Goal: Task Accomplishment & Management: Manage account settings

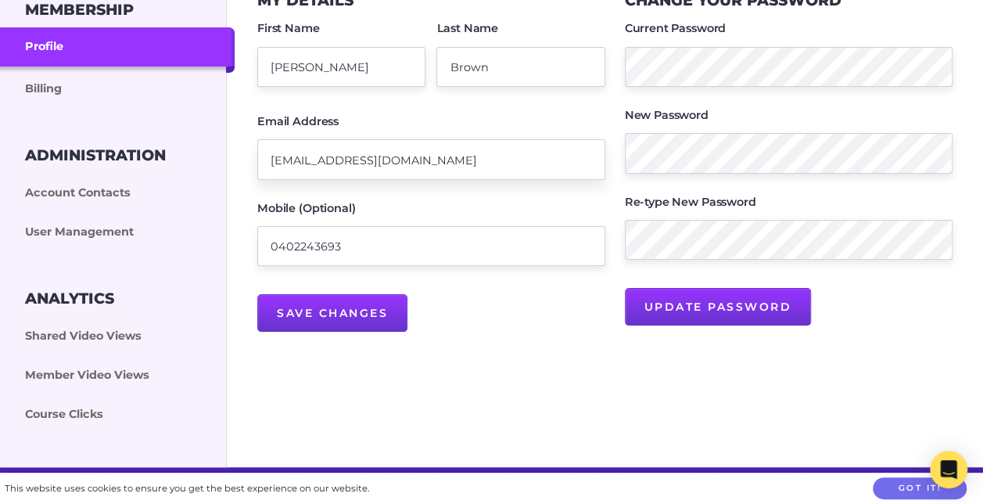
scroll to position [235, 0]
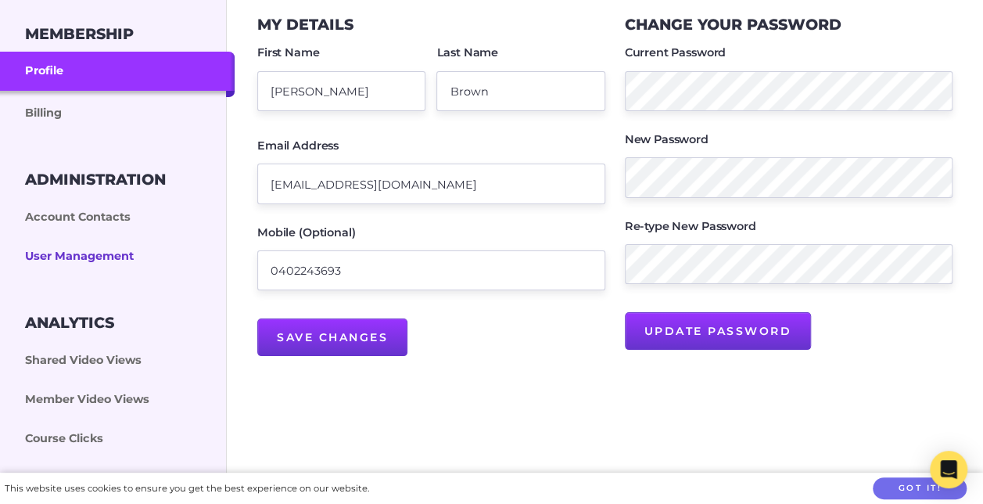
click at [127, 256] on link "User Management" at bounding box center [117, 256] width 235 height 39
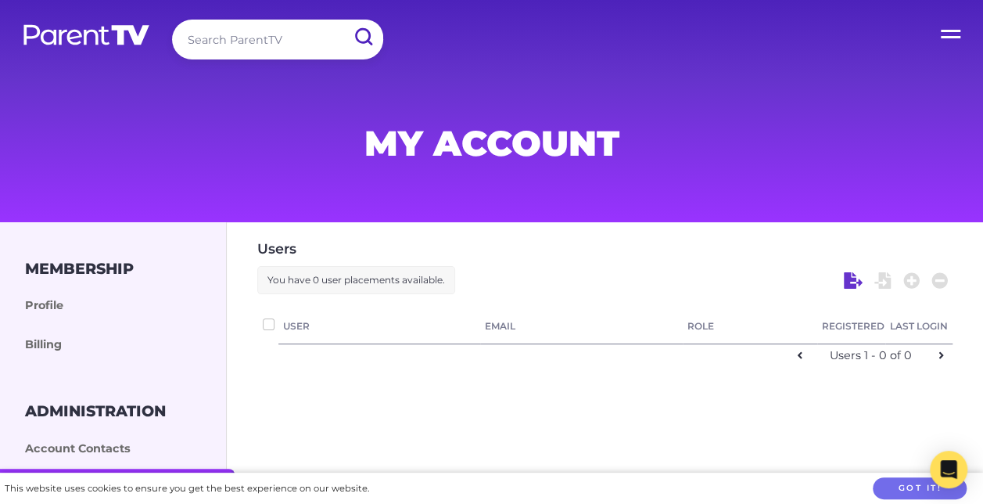
checkbox input "false"
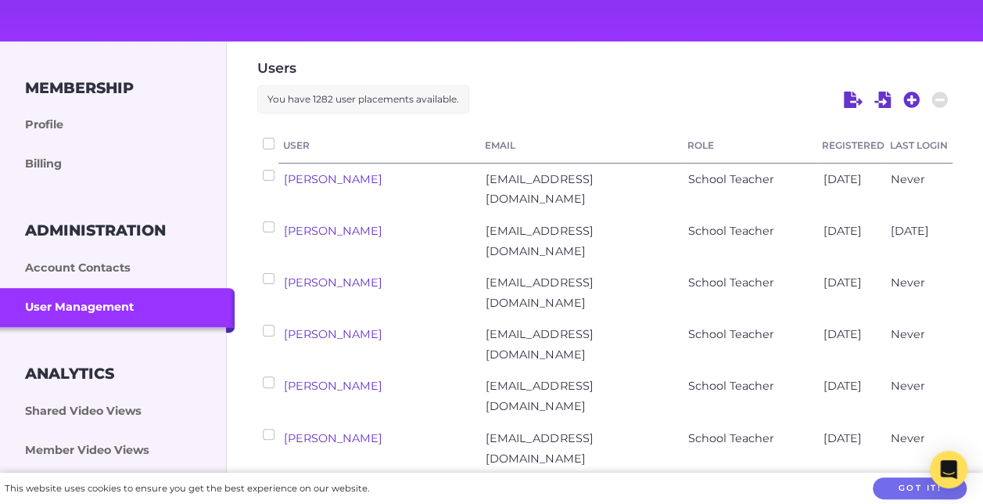
scroll to position [156, 0]
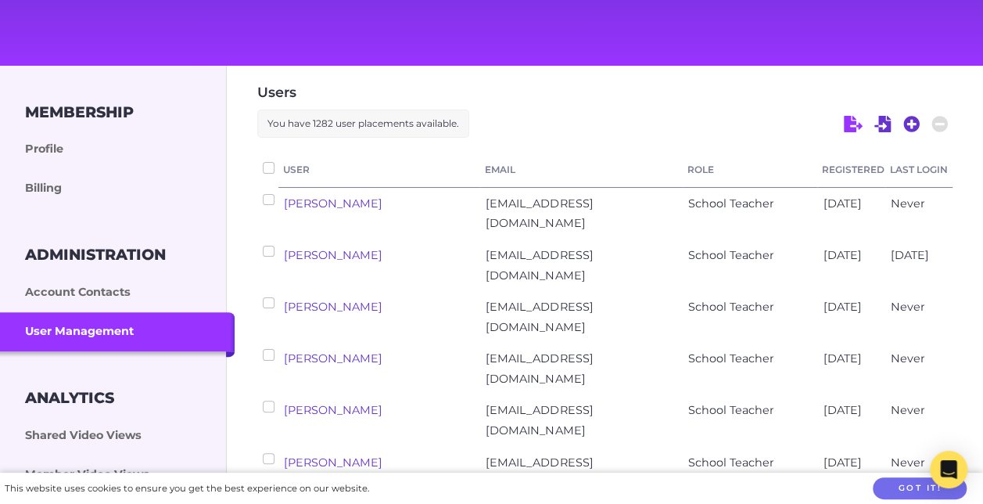
click at [858, 124] on icon at bounding box center [853, 124] width 19 height 17
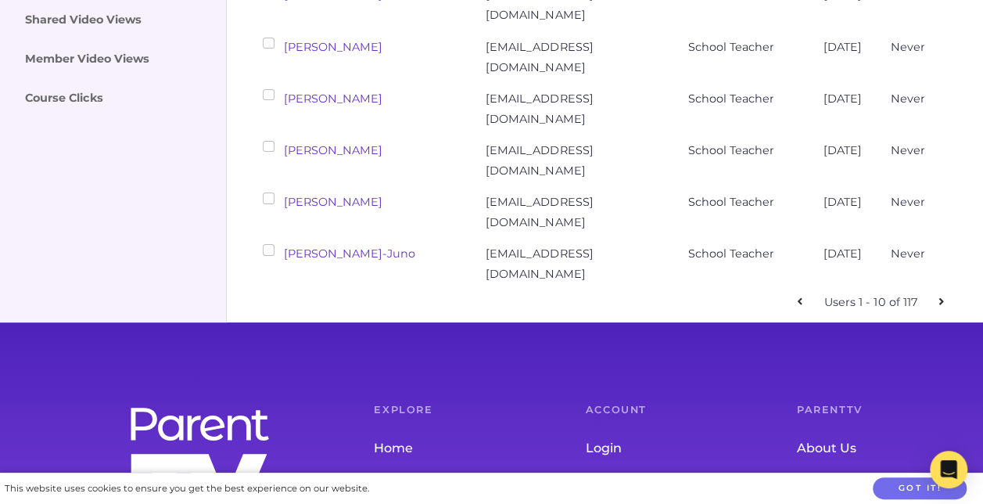
scroll to position [547, 0]
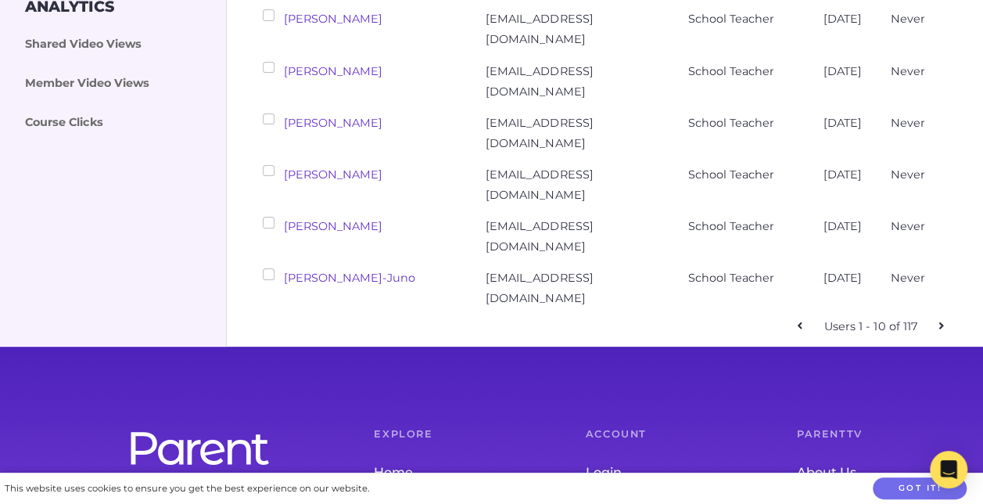
click at [941, 324] on icon at bounding box center [941, 325] width 5 height 7
checkbox input "false"
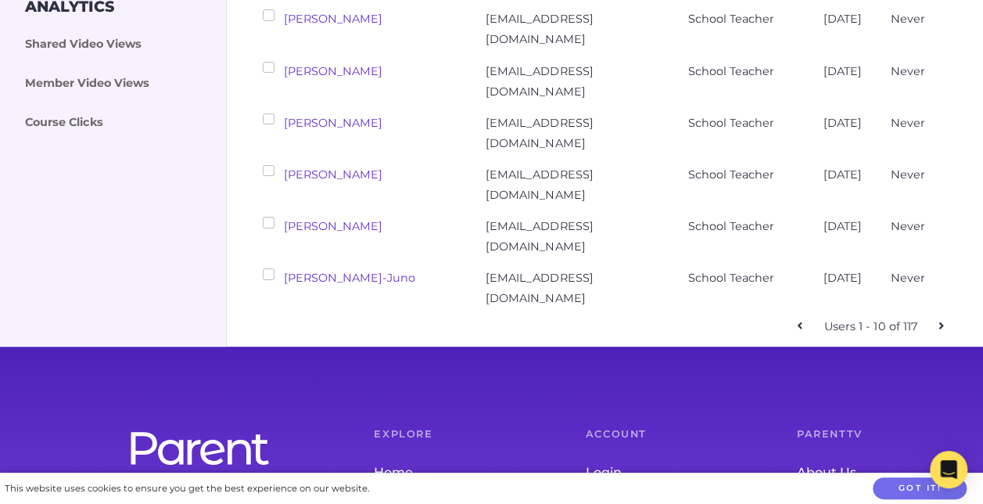
checkbox input "false"
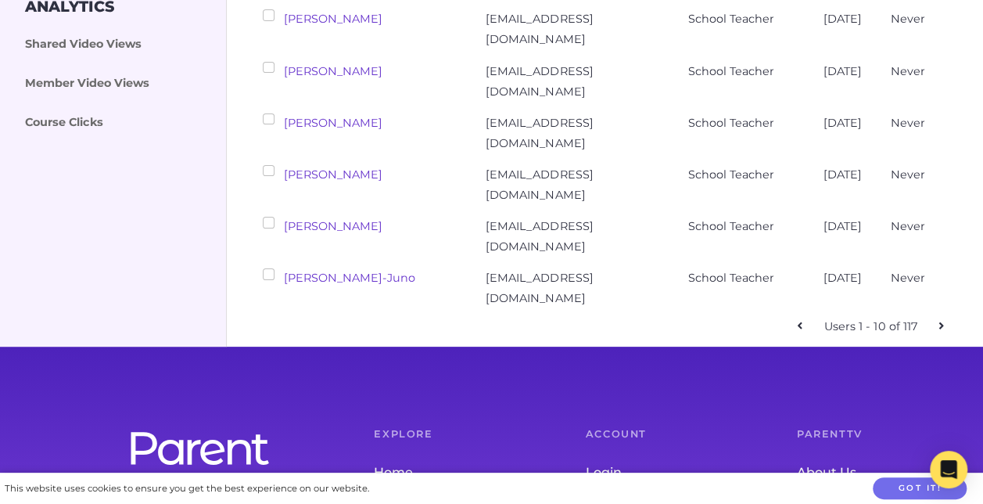
checkbox input "false"
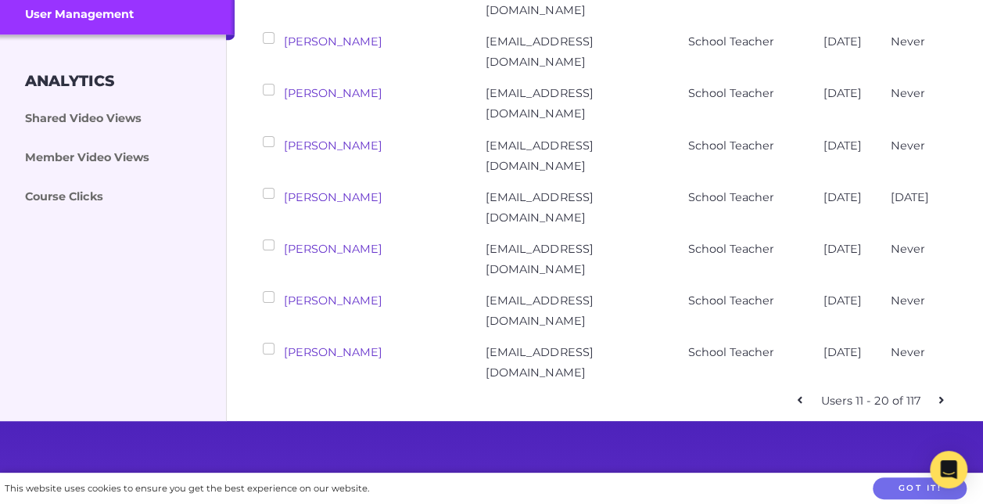
scroll to position [469, 0]
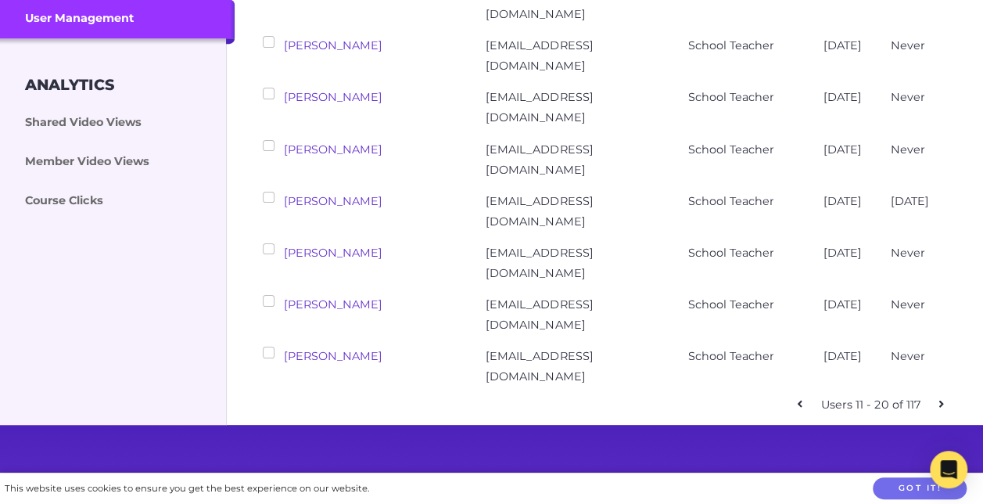
click at [942, 404] on icon at bounding box center [940, 403] width 5 height 11
checkbox input "false"
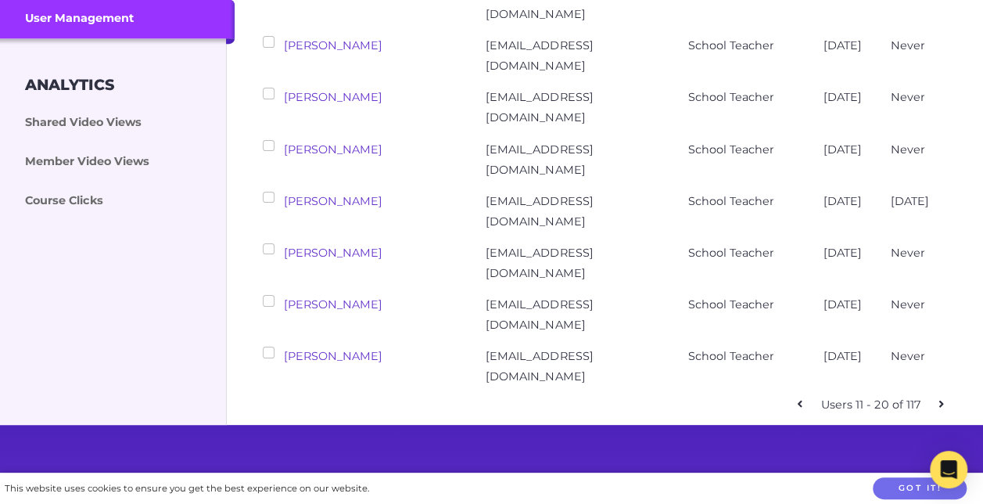
checkbox input "false"
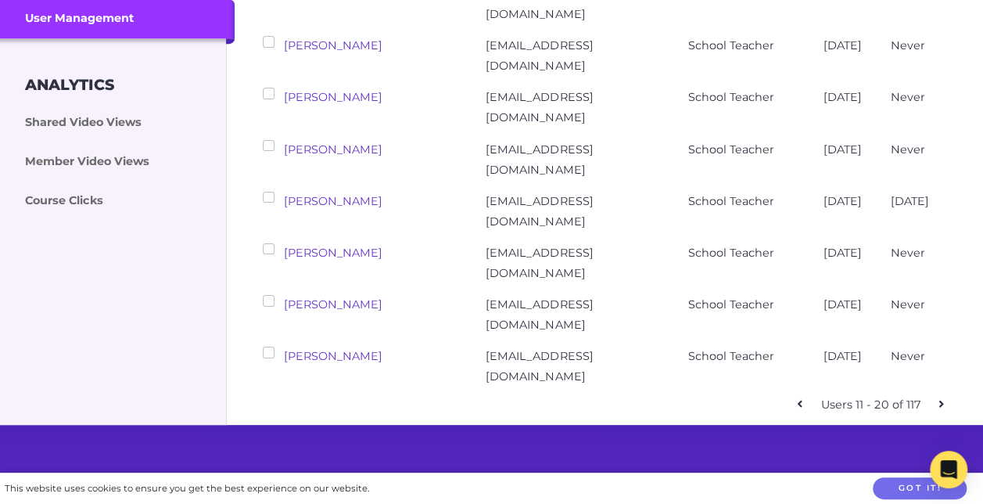
checkbox input "false"
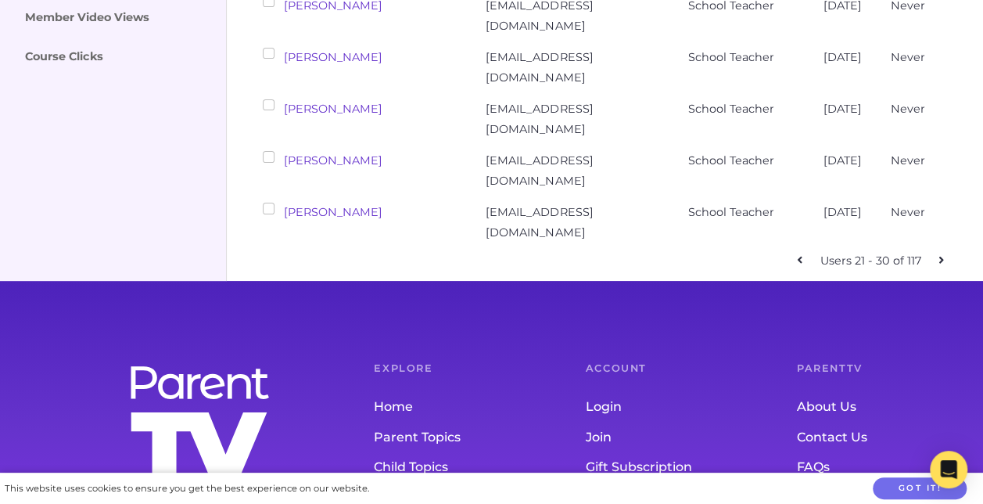
scroll to position [625, 0]
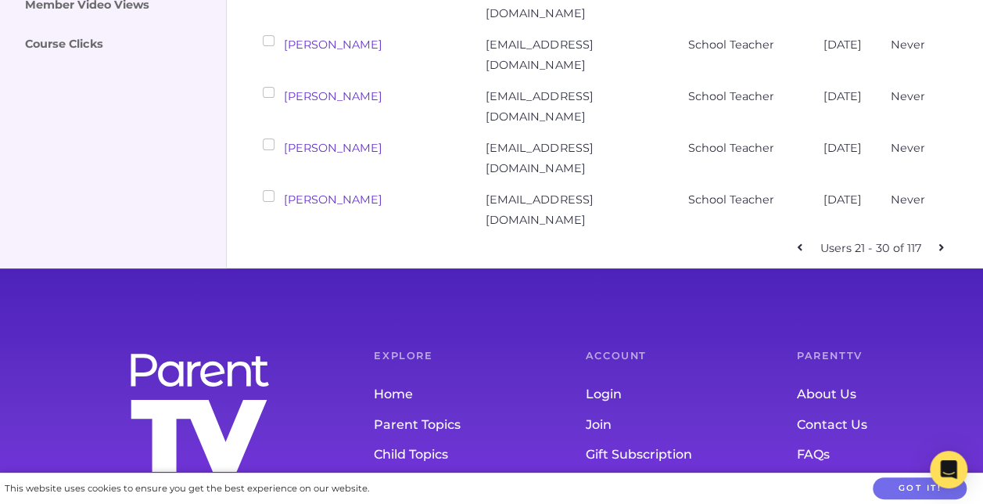
click at [939, 242] on icon at bounding box center [940, 247] width 5 height 11
checkbox input "false"
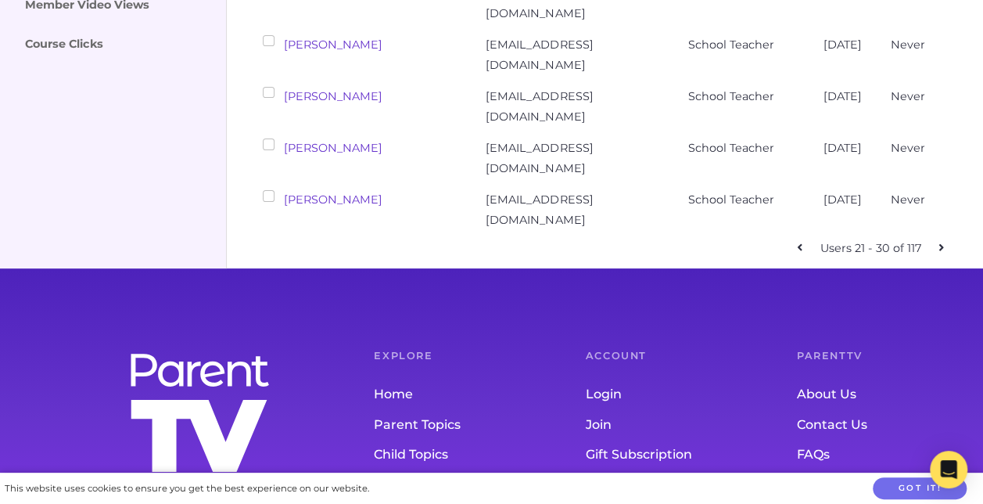
checkbox input "false"
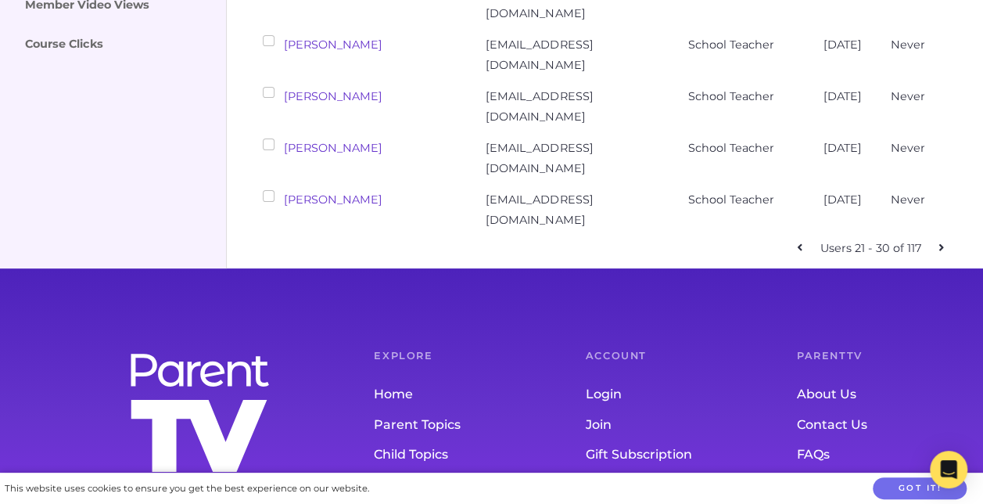
checkbox input "false"
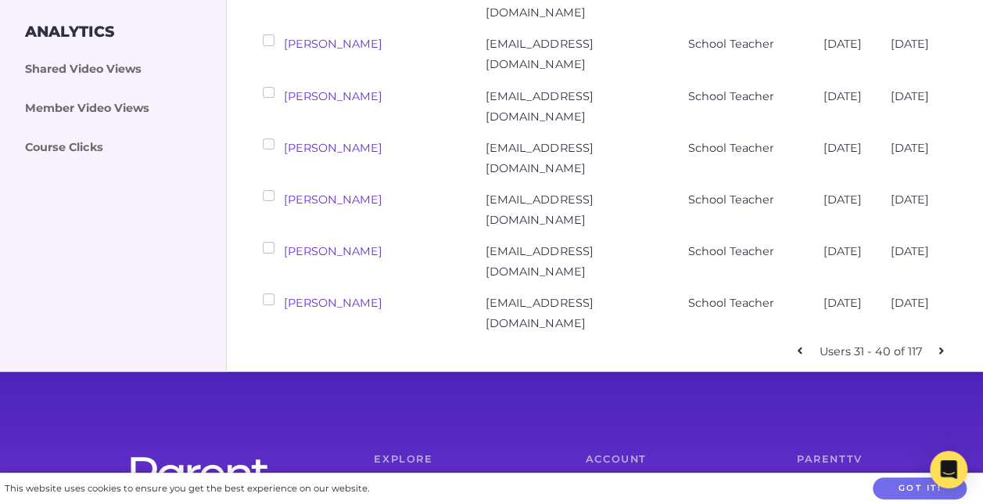
scroll to position [547, 0]
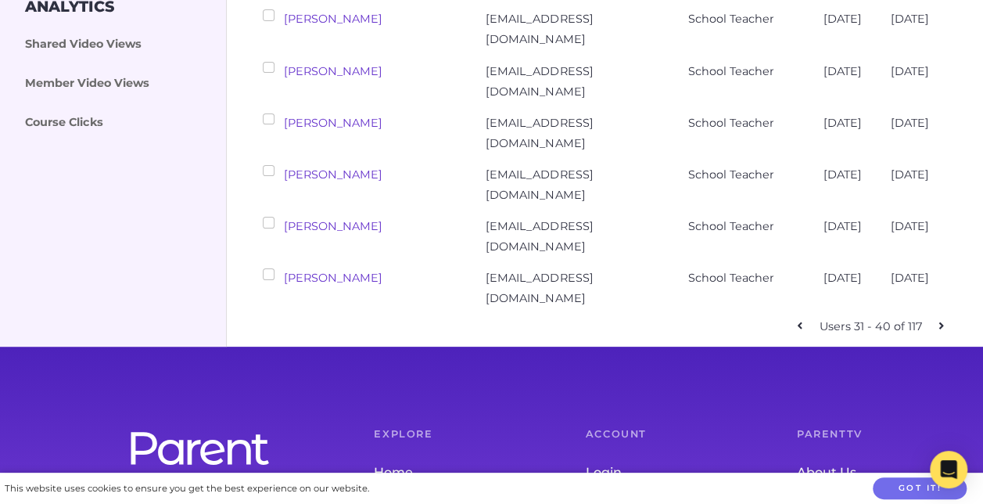
click at [940, 323] on icon at bounding box center [941, 325] width 5 height 7
checkbox input "false"
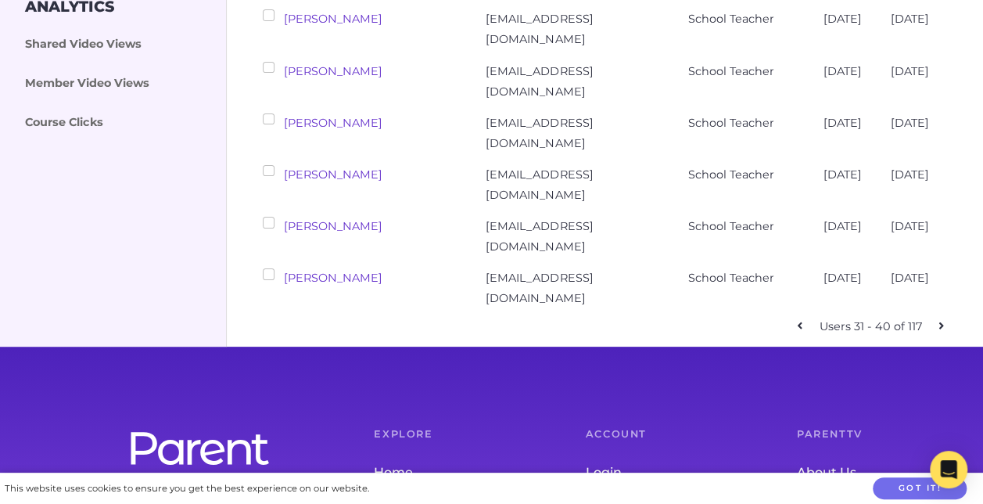
checkbox input "false"
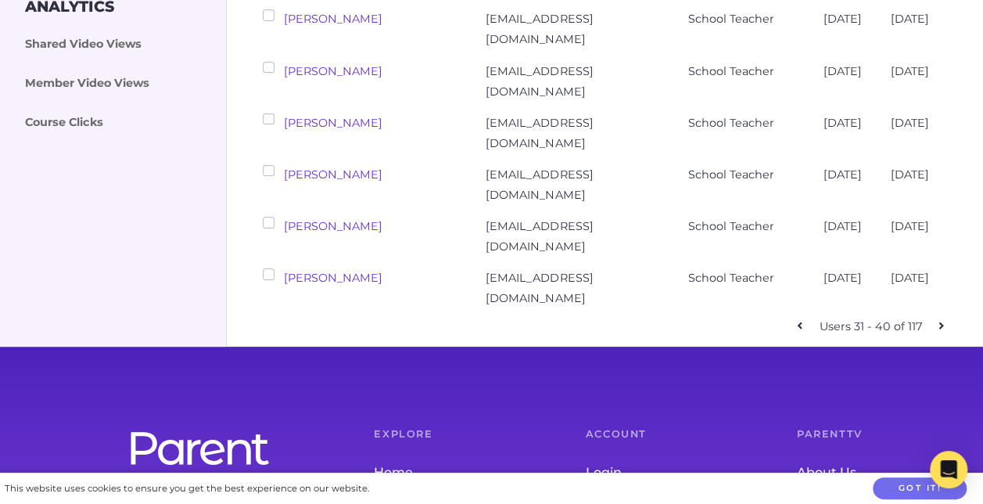
checkbox input "false"
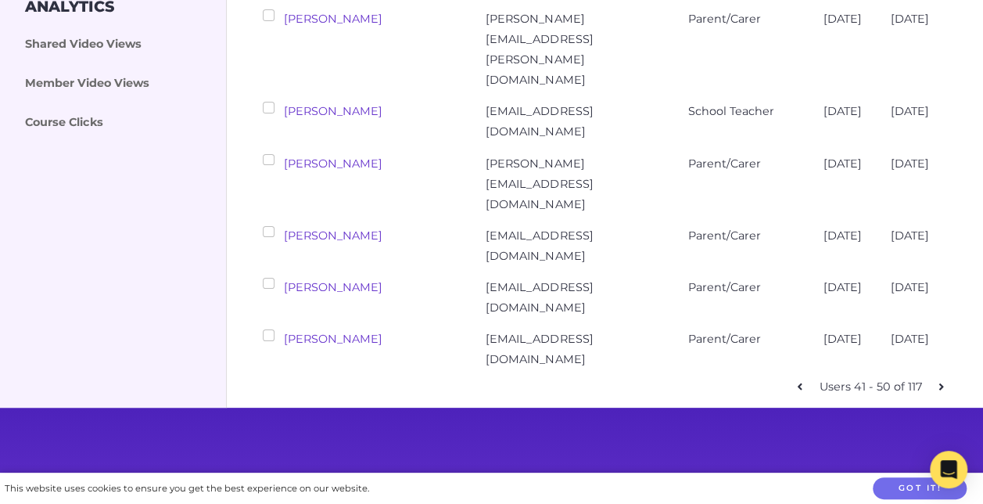
click at [940, 382] on icon at bounding box center [941, 385] width 5 height 7
checkbox input "false"
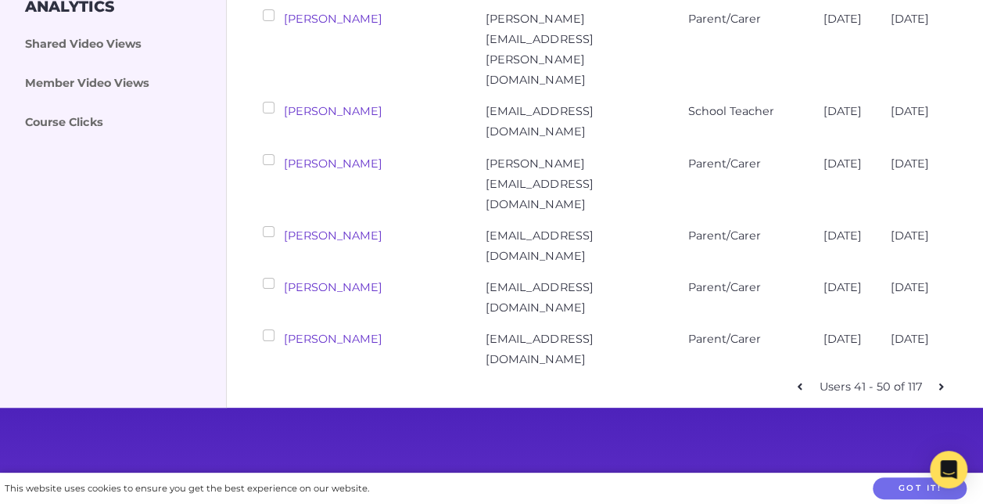
checkbox input "false"
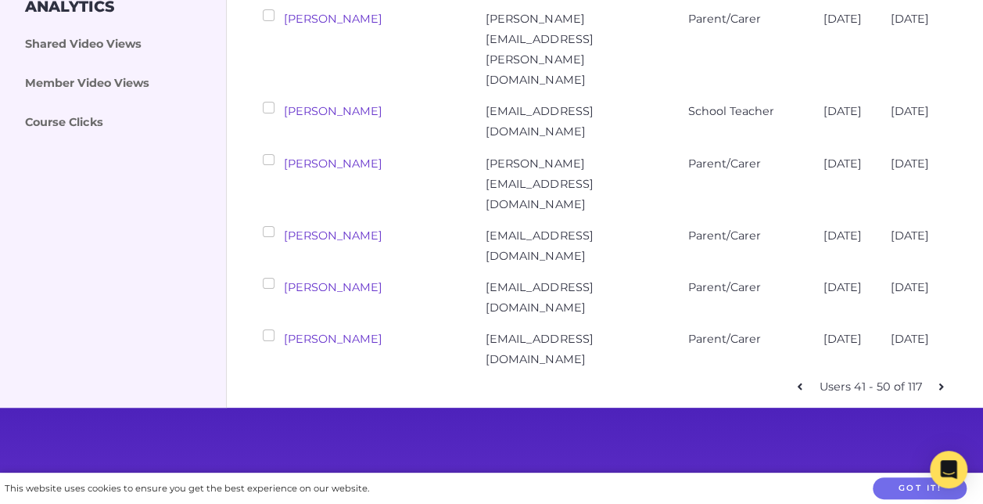
checkbox input "false"
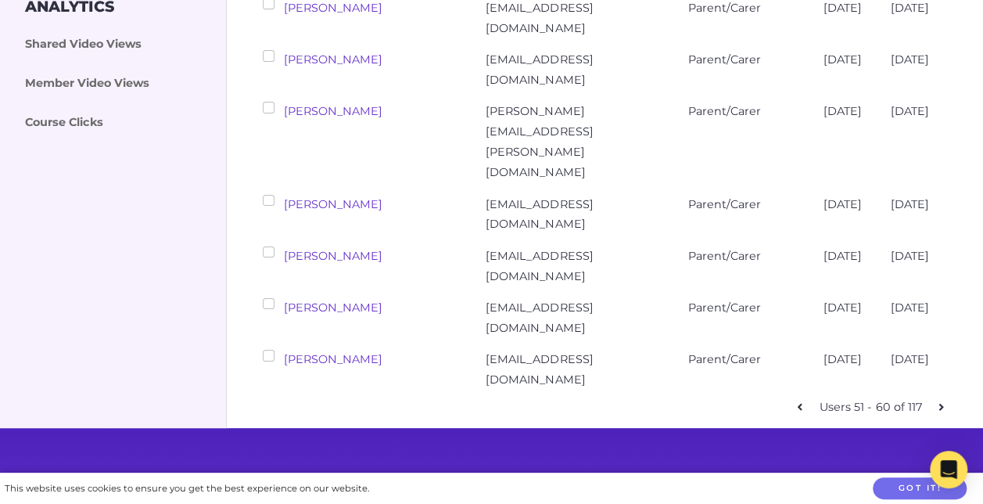
click at [940, 403] on icon at bounding box center [941, 406] width 5 height 7
checkbox input "false"
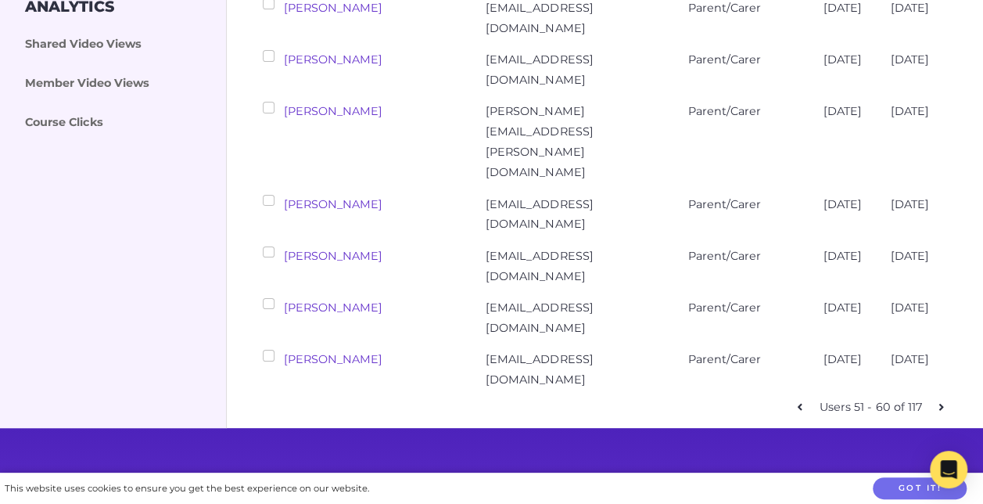
checkbox input "false"
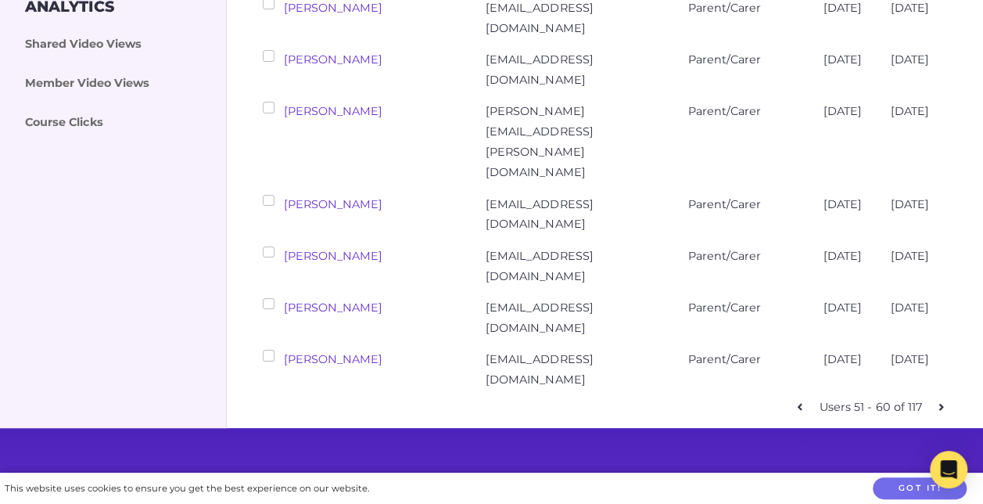
checkbox input "false"
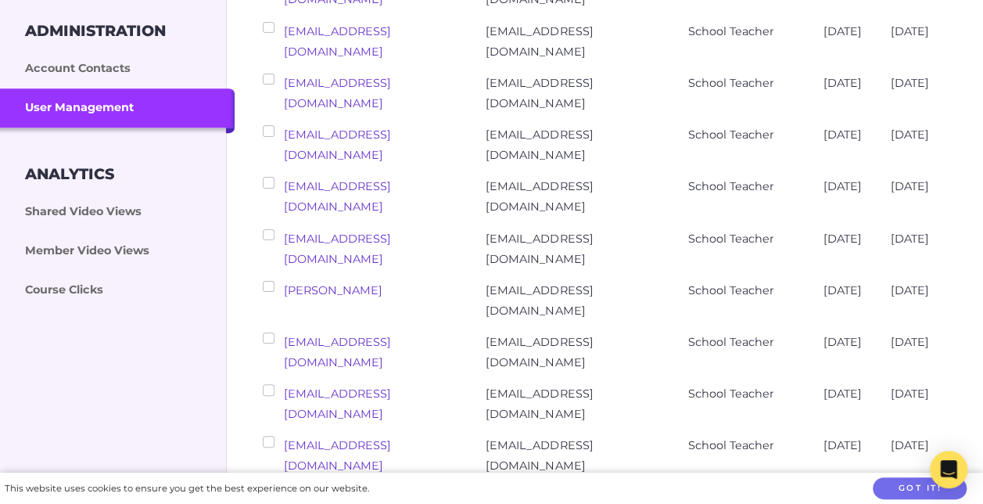
scroll to position [391, 0]
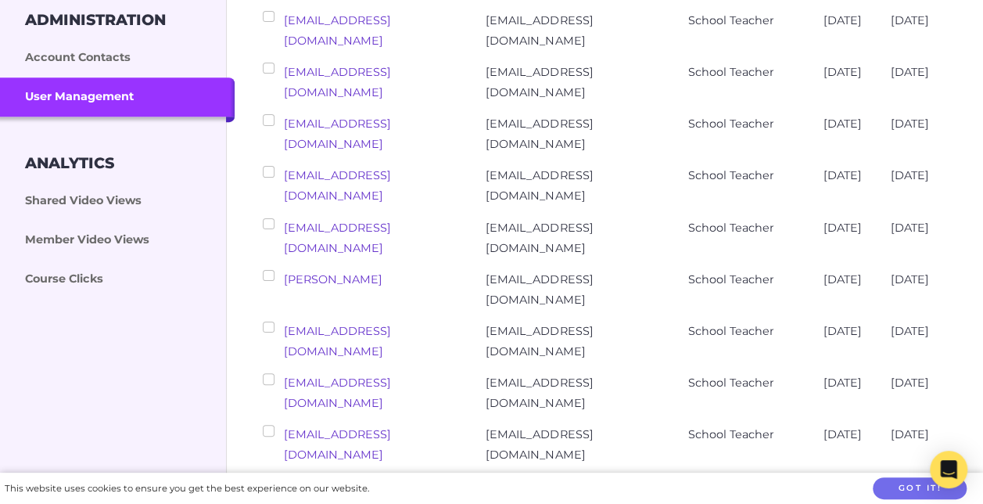
click at [368, 224] on link "[EMAIL_ADDRESS][DOMAIN_NAME]" at bounding box center [337, 237] width 107 height 34
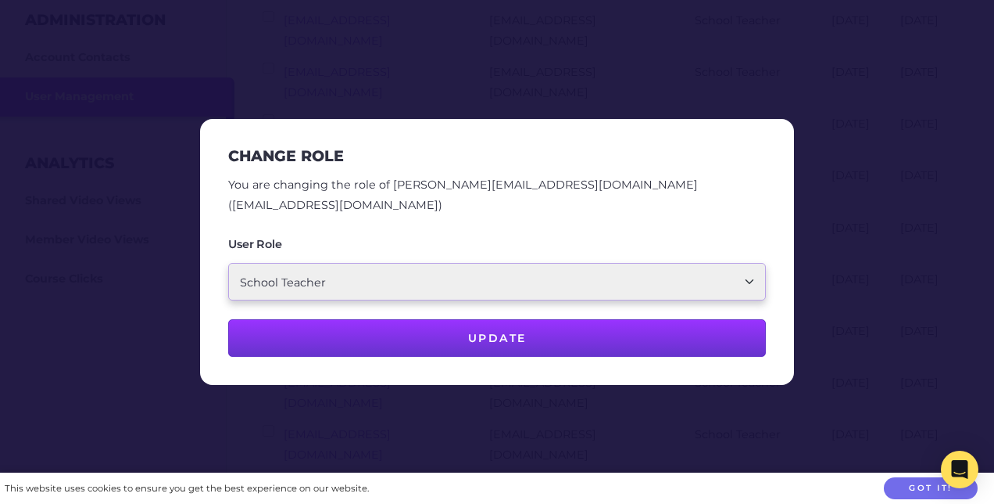
click at [652, 269] on select "School Account Admin School Teacher Parent/Carer" at bounding box center [497, 282] width 538 height 38
select select "ptv_member"
click at [228, 263] on select "School Account Admin School Teacher Parent/Carer" at bounding box center [497, 282] width 538 height 38
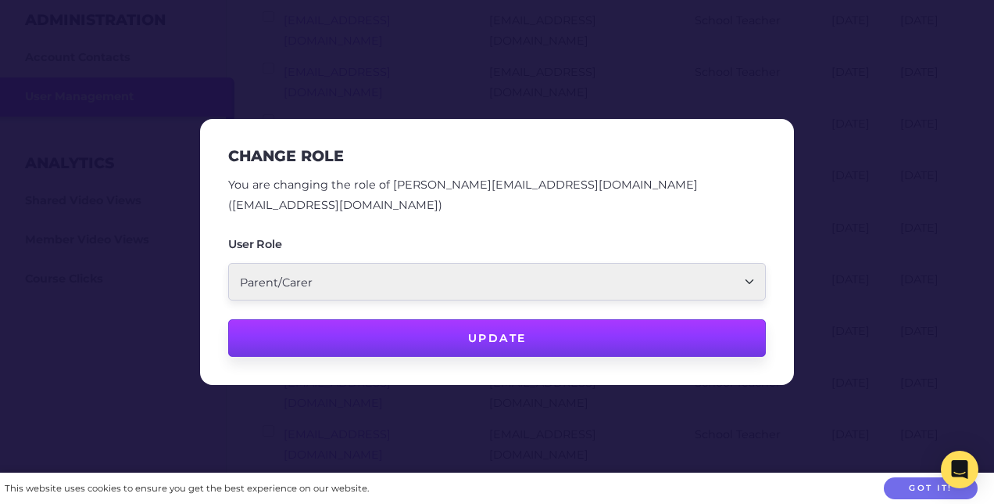
click at [494, 328] on button "Update" at bounding box center [497, 338] width 538 height 38
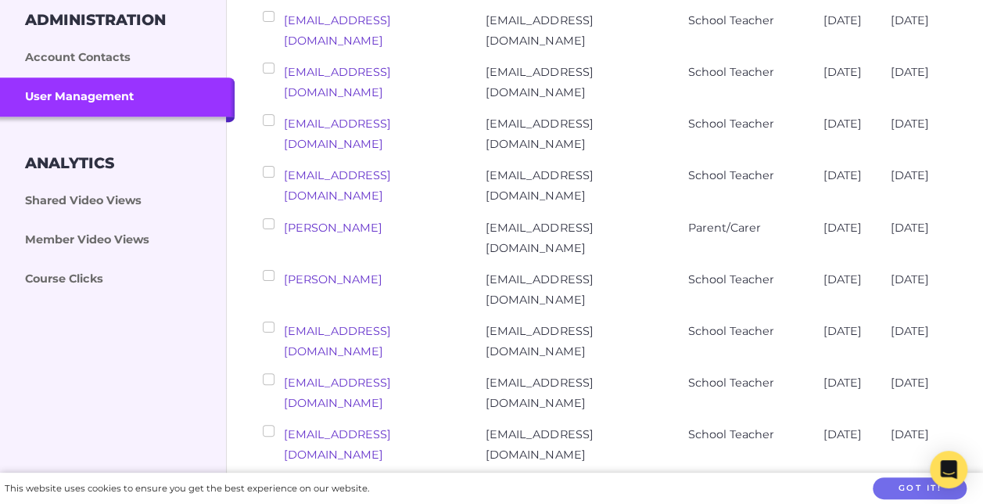
click at [355, 174] on link "[EMAIL_ADDRESS][DOMAIN_NAME]" at bounding box center [337, 185] width 107 height 34
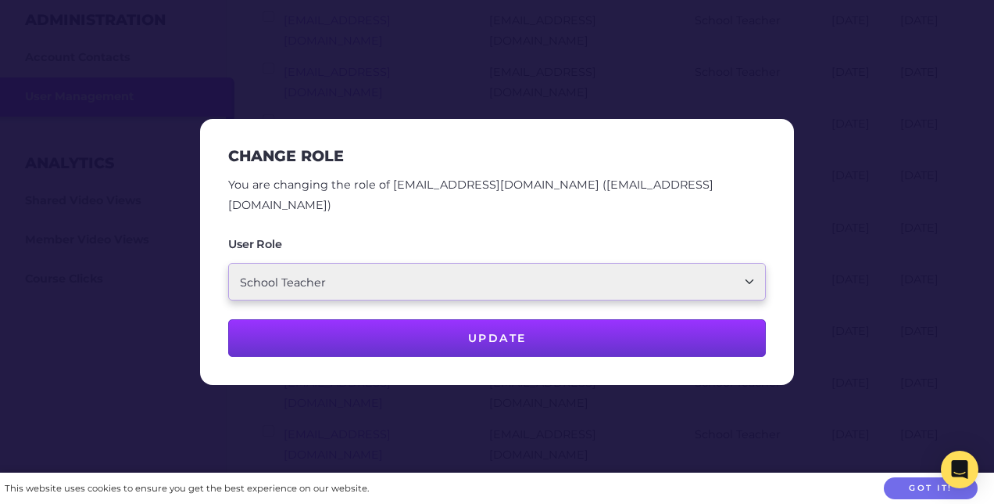
click at [408, 267] on select "School Account Admin School Teacher Parent/Carer" at bounding box center [497, 282] width 538 height 38
select select "ptv_member"
click at [228, 263] on select "School Account Admin School Teacher Parent/Carer" at bounding box center [497, 282] width 538 height 38
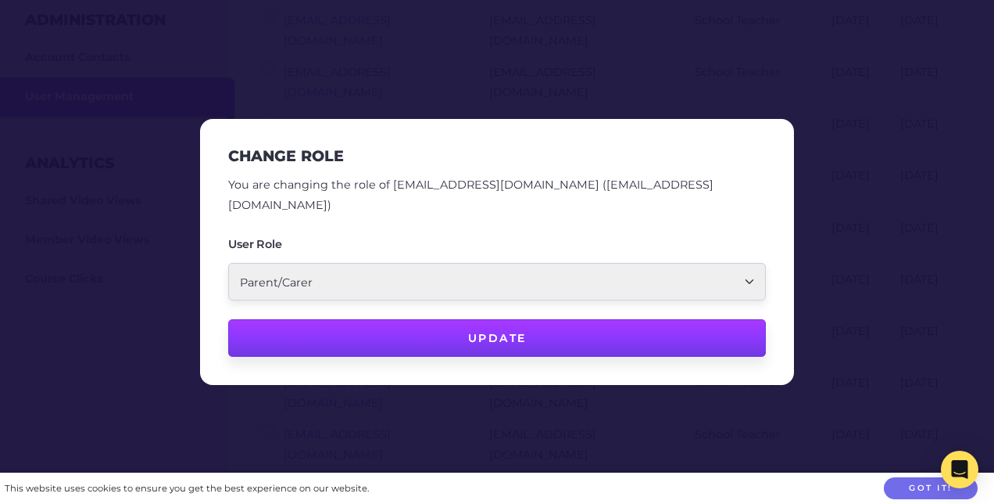
click at [484, 330] on button "Update" at bounding box center [497, 338] width 538 height 38
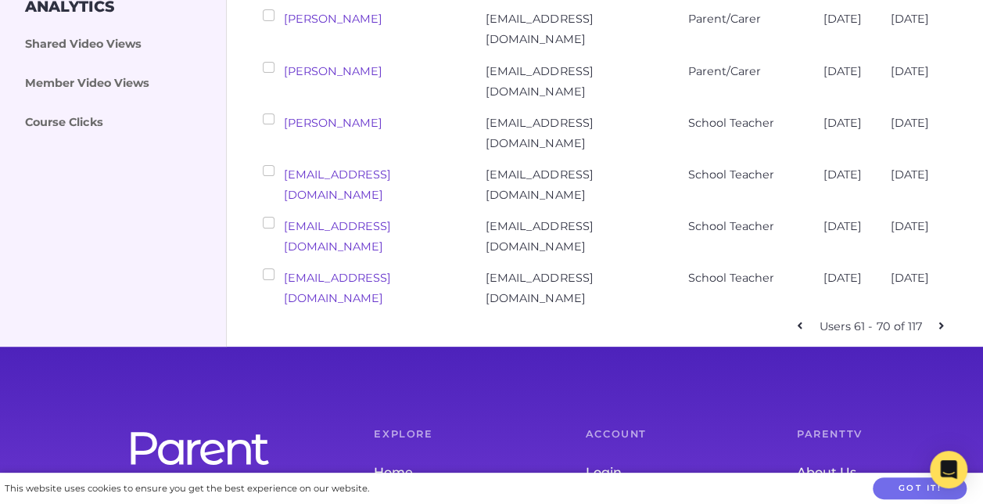
scroll to position [469, 0]
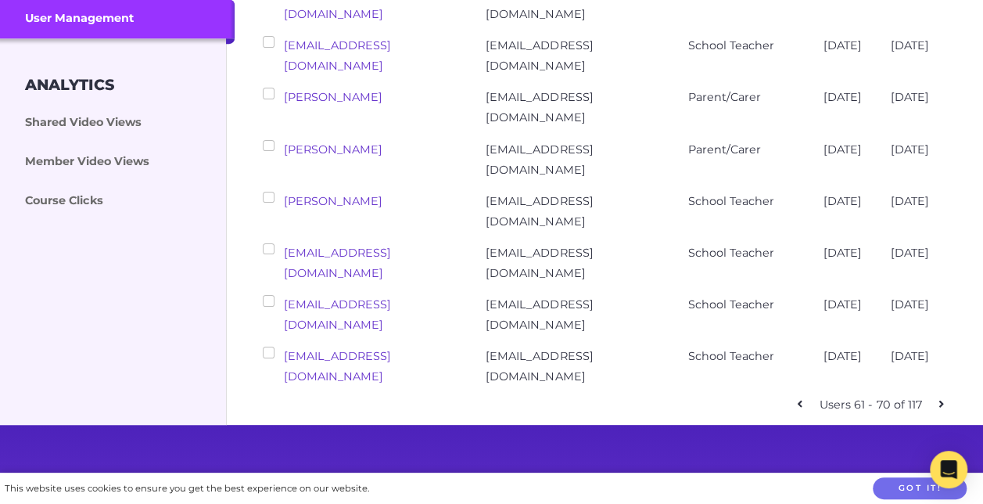
click at [372, 252] on link "[EMAIL_ADDRESS][DOMAIN_NAME]" at bounding box center [337, 262] width 107 height 34
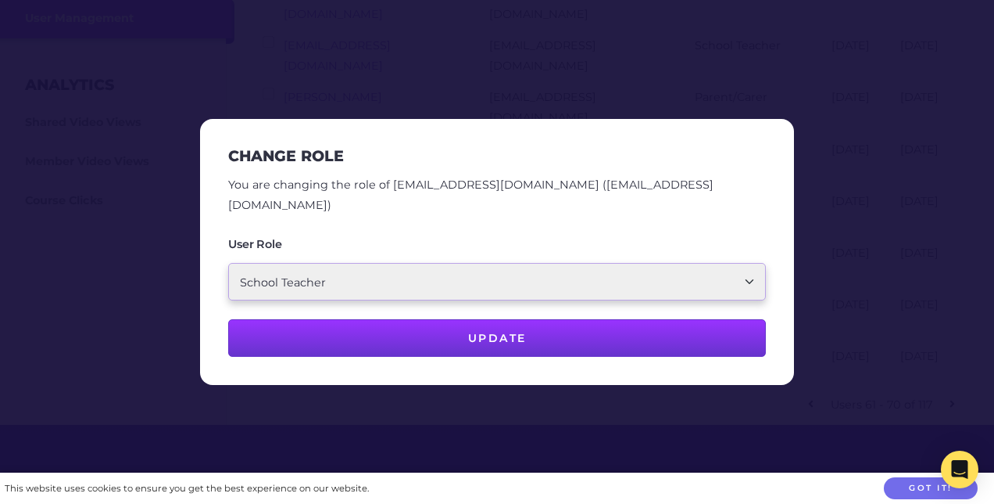
click at [374, 264] on select "School Account Admin School Teacher Parent/Carer" at bounding box center [497, 282] width 538 height 38
select select "ptv_member"
click at [228, 263] on select "School Account Admin School Teacher Parent/Carer" at bounding box center [497, 282] width 538 height 38
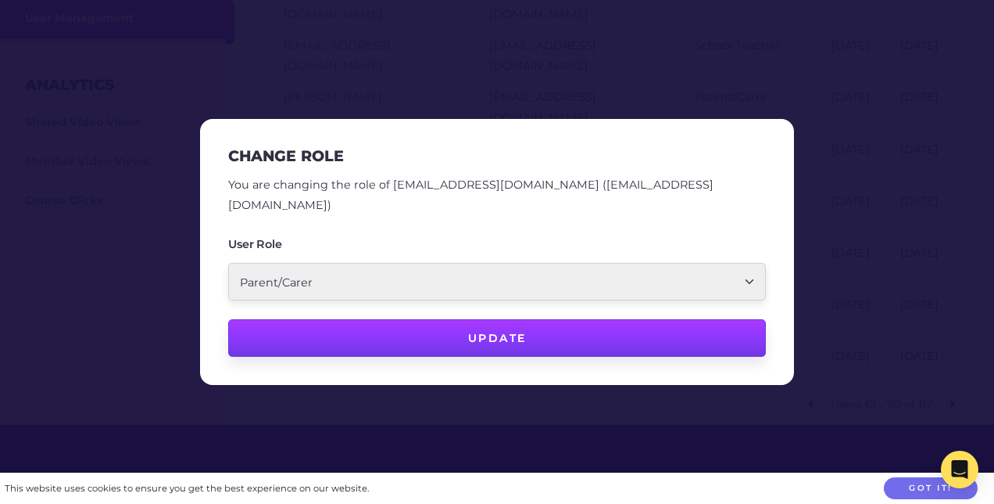
click at [435, 331] on button "Update" at bounding box center [497, 338] width 538 height 38
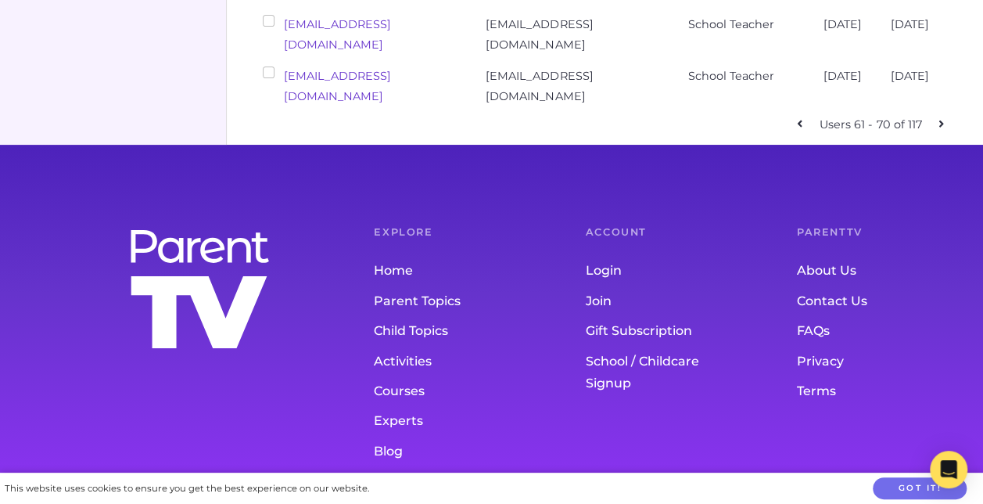
scroll to position [511, 0]
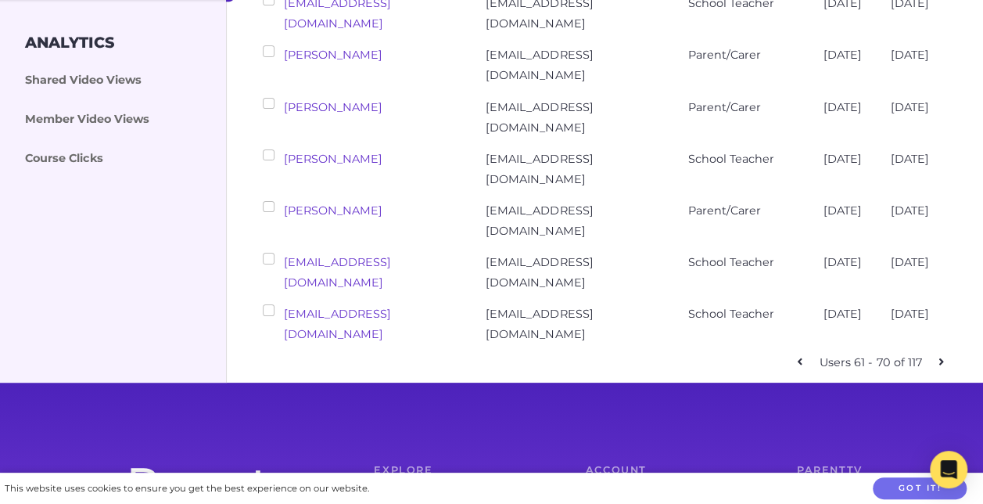
click at [941, 365] on icon at bounding box center [941, 361] width 5 height 7
checkbox input "false"
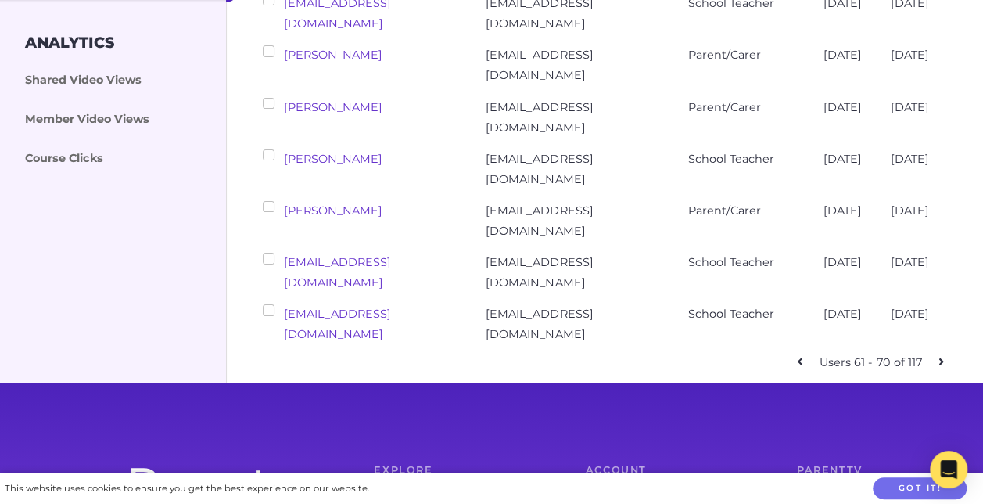
checkbox input "false"
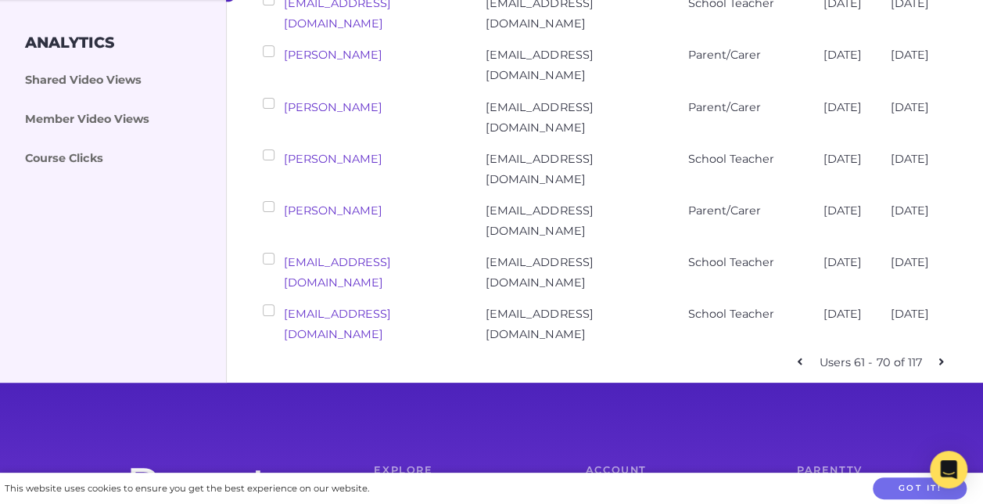
checkbox input "false"
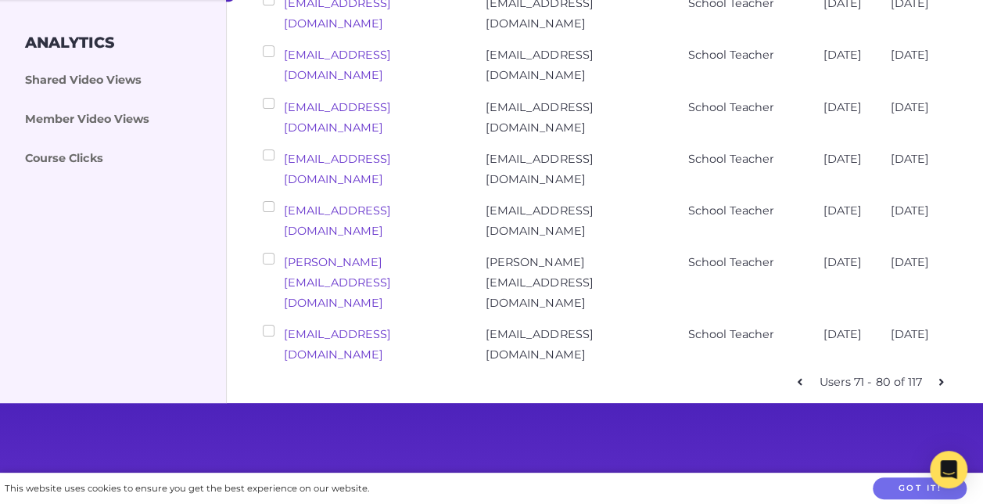
click at [941, 378] on icon at bounding box center [941, 381] width 5 height 7
checkbox input "false"
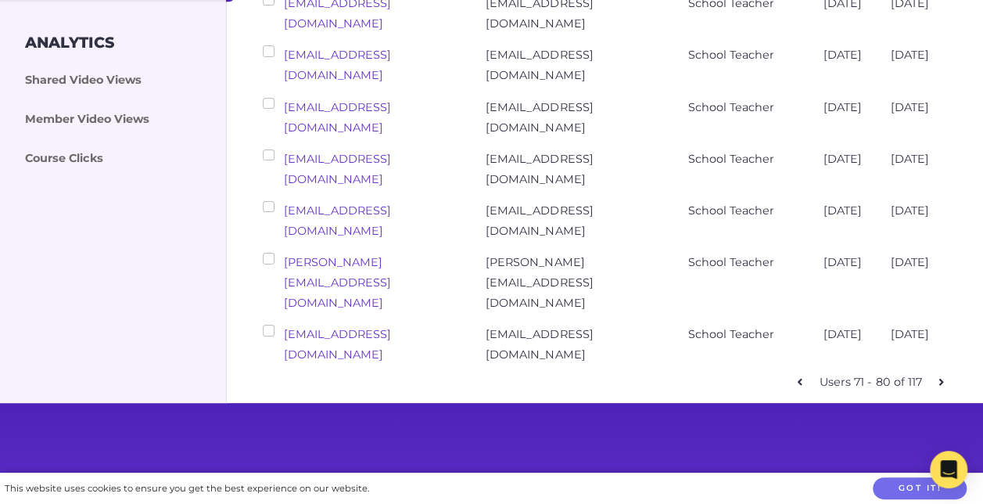
checkbox input "false"
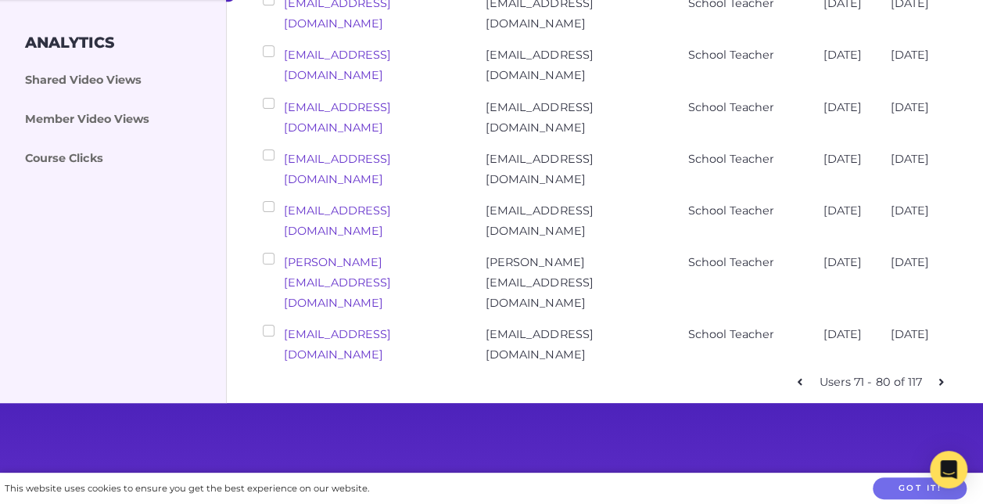
checkbox input "false"
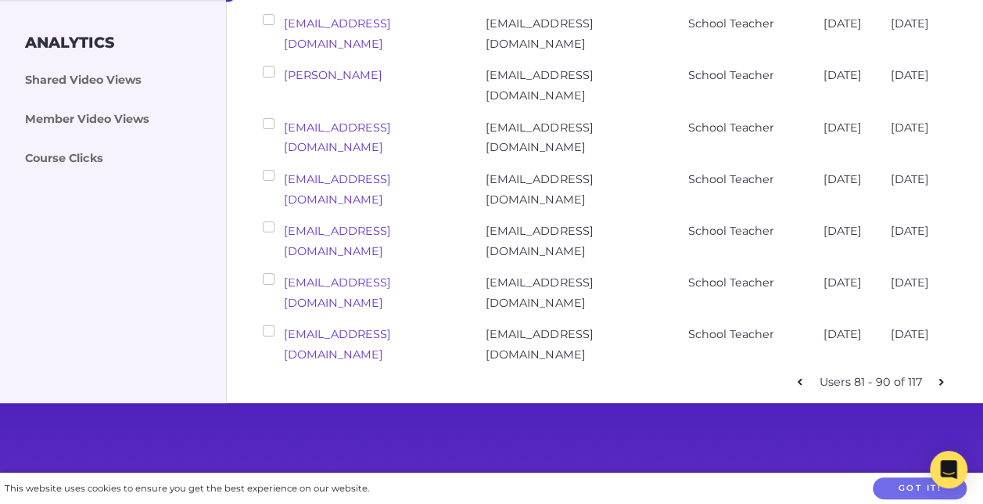
click at [941, 378] on icon at bounding box center [941, 381] width 5 height 7
checkbox input "false"
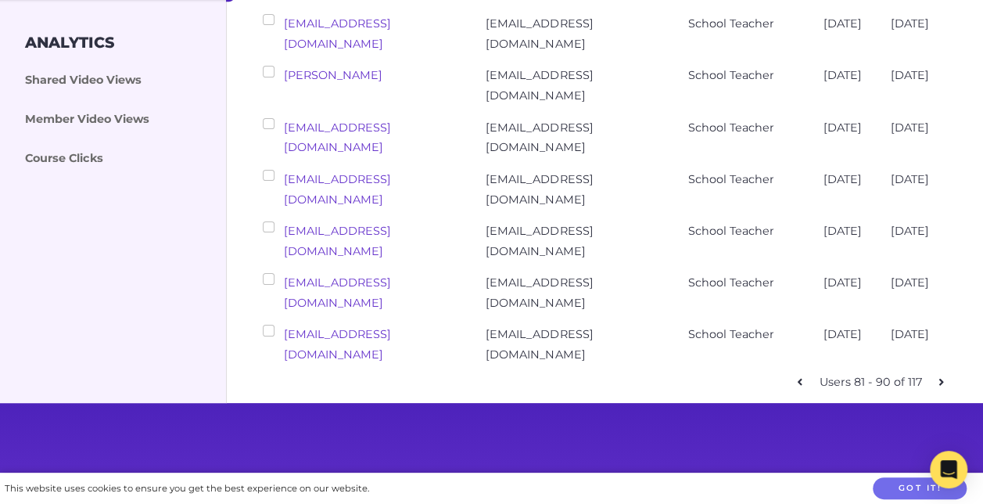
checkbox input "false"
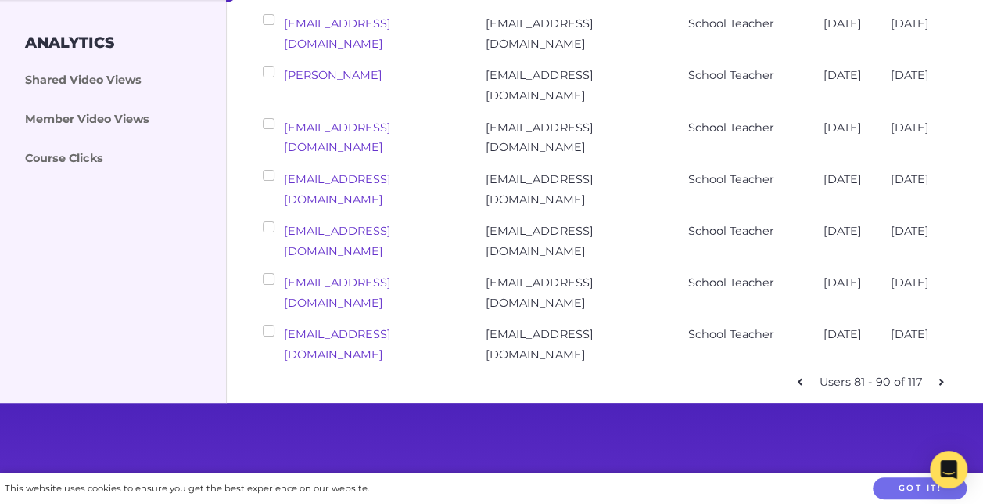
checkbox input "false"
click at [361, 275] on link "[EMAIL_ADDRESS][DOMAIN_NAME]" at bounding box center [337, 292] width 107 height 34
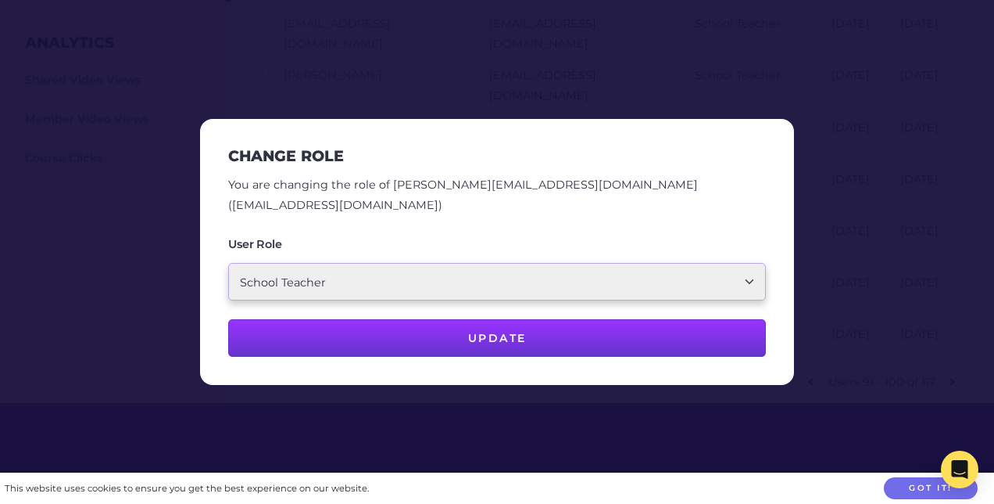
click at [487, 280] on select "School Account Admin School Teacher Parent/Carer" at bounding box center [497, 282] width 538 height 38
select select "ptv_member"
click at [228, 263] on select "School Account Admin School Teacher Parent/Carer" at bounding box center [497, 282] width 538 height 38
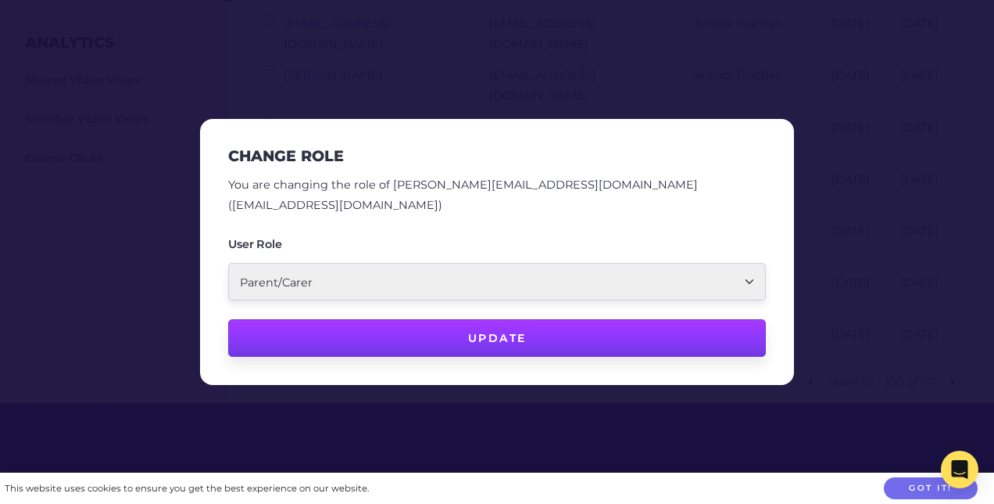
click at [466, 331] on button "Update" at bounding box center [497, 338] width 538 height 38
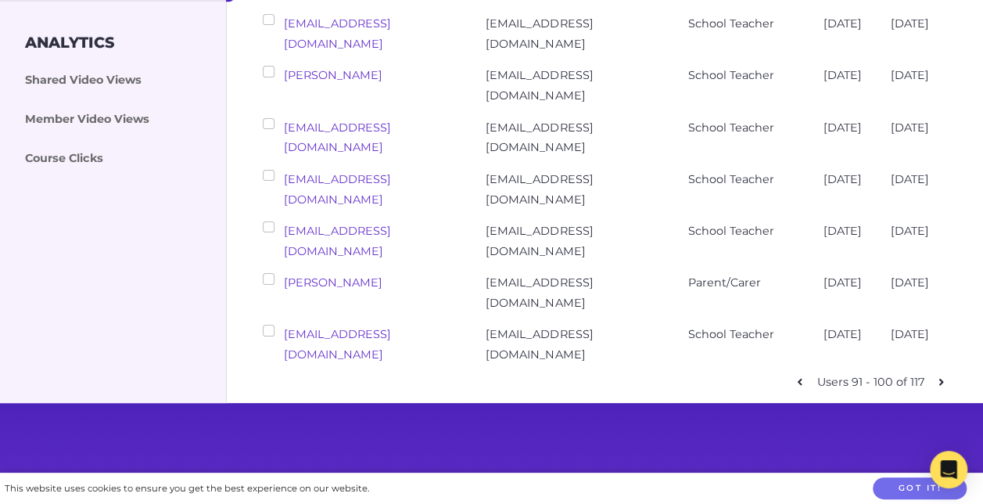
click at [365, 224] on link "[EMAIL_ADDRESS][DOMAIN_NAME]" at bounding box center [337, 241] width 107 height 34
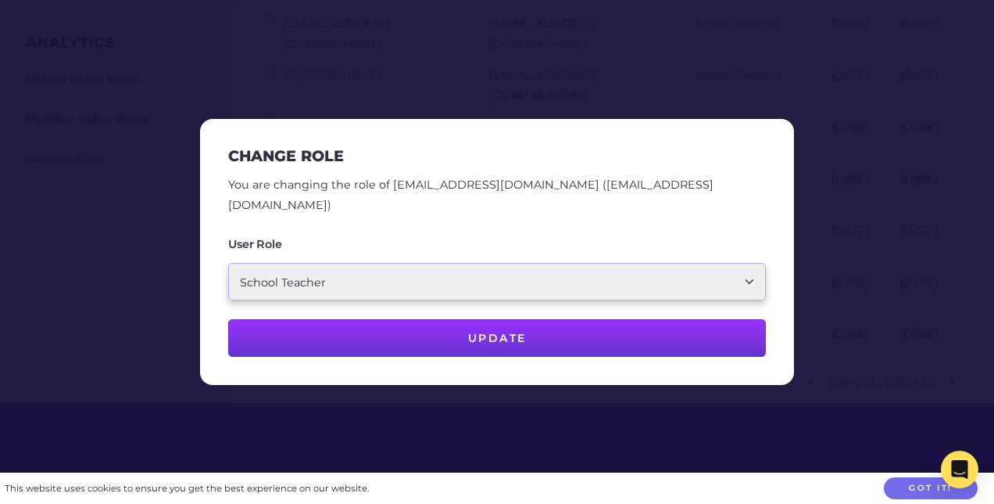
click at [381, 271] on select "School Account Admin School Teacher Parent/Carer" at bounding box center [497, 282] width 538 height 38
select select "ptv_member"
click at [228, 263] on select "School Account Admin School Teacher Parent/Carer" at bounding box center [497, 282] width 538 height 38
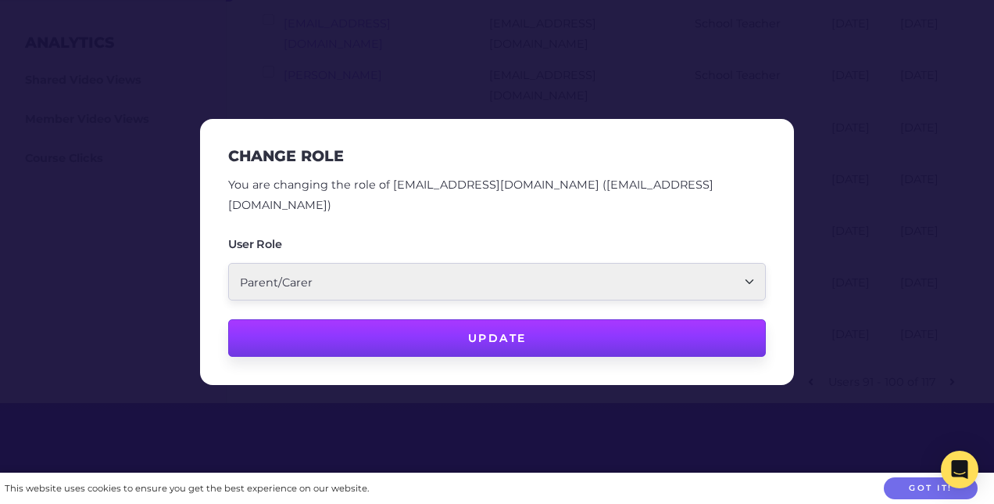
click at [498, 326] on button "Update" at bounding box center [497, 338] width 538 height 38
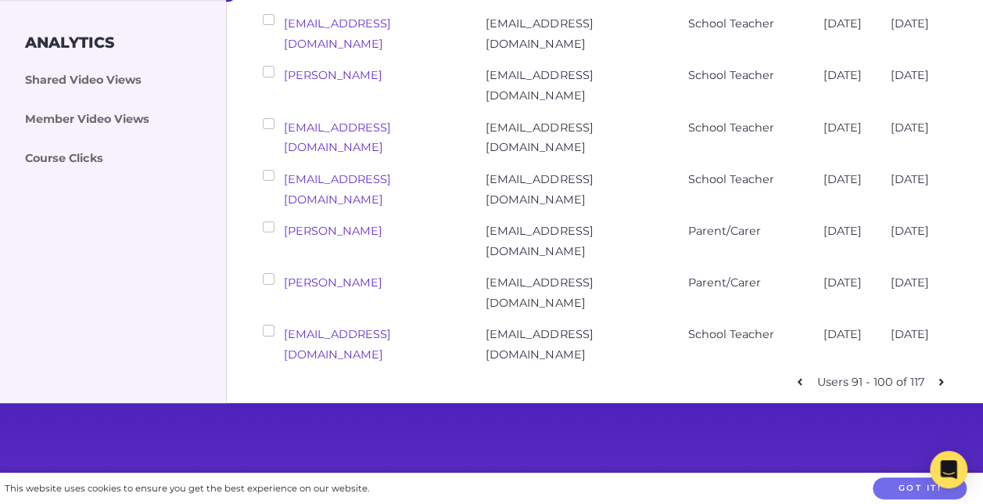
click at [385, 172] on link "[EMAIL_ADDRESS][DOMAIN_NAME]" at bounding box center [337, 189] width 107 height 34
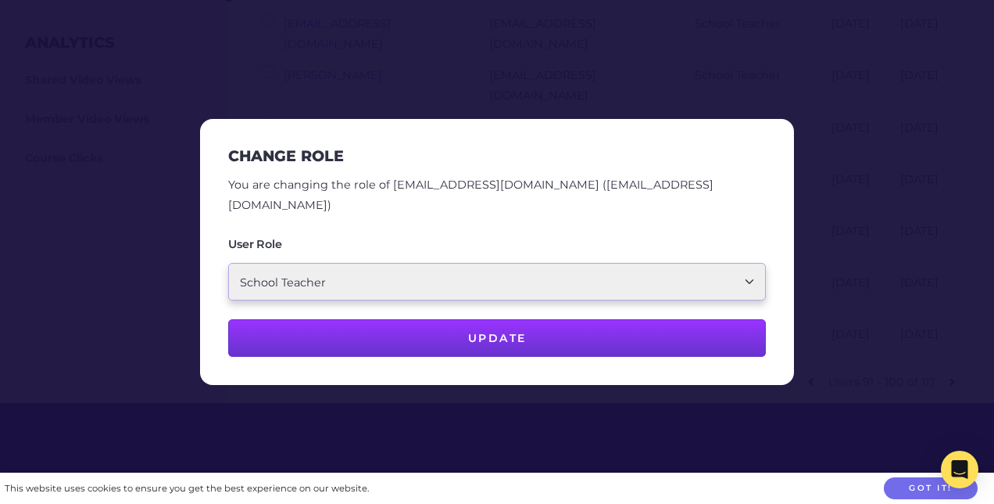
click at [471, 276] on select "School Account Admin School Teacher Parent/Carer" at bounding box center [497, 282] width 538 height 38
select select "ptv_member"
click at [228, 263] on select "School Account Admin School Teacher Parent/Carer" at bounding box center [497, 282] width 538 height 38
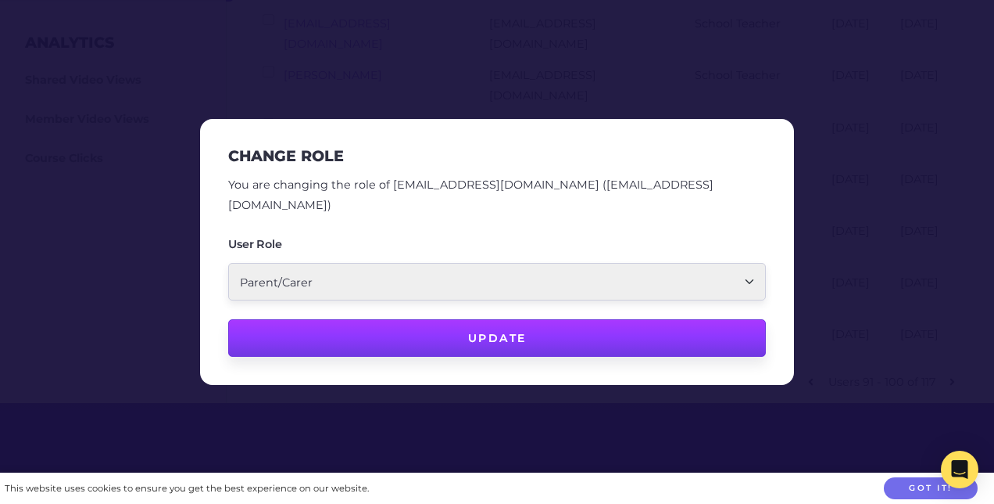
click at [446, 327] on button "Update" at bounding box center [497, 338] width 538 height 38
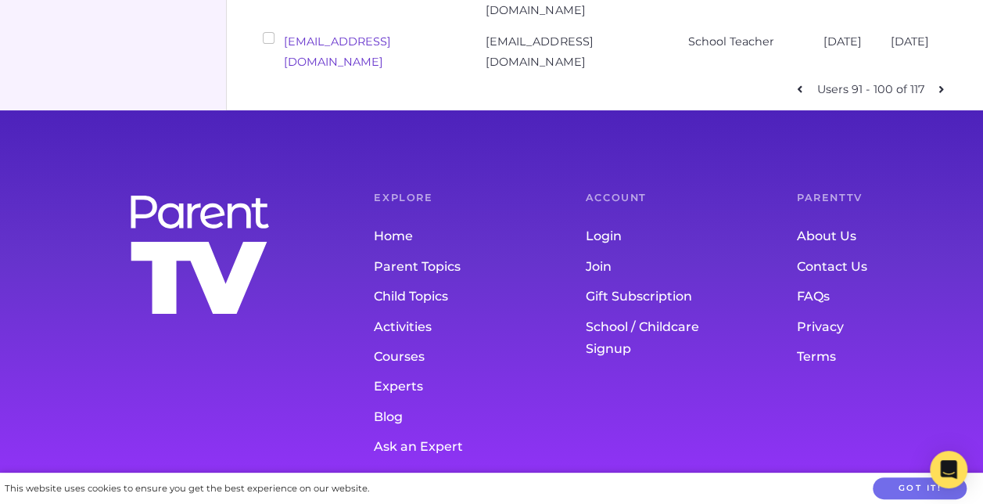
scroll to position [569, 0]
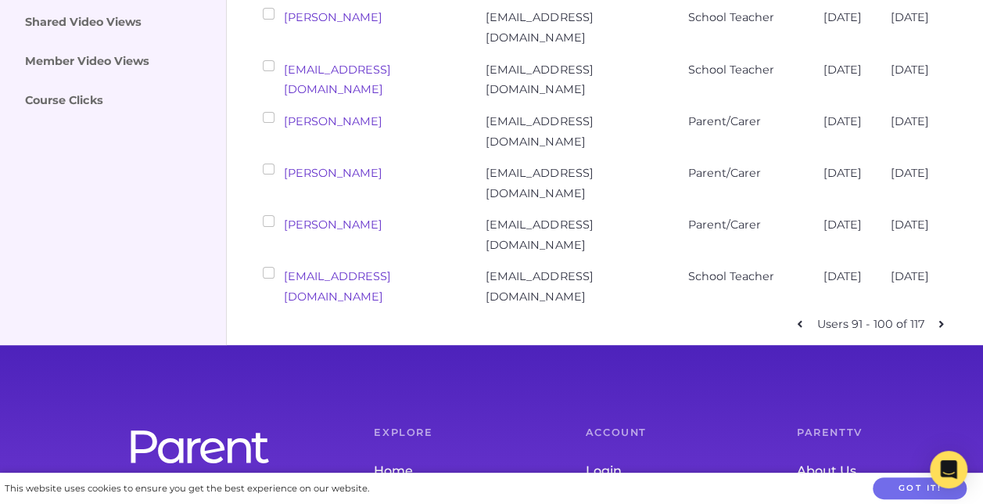
click at [941, 318] on icon at bounding box center [940, 323] width 5 height 11
checkbox input "false"
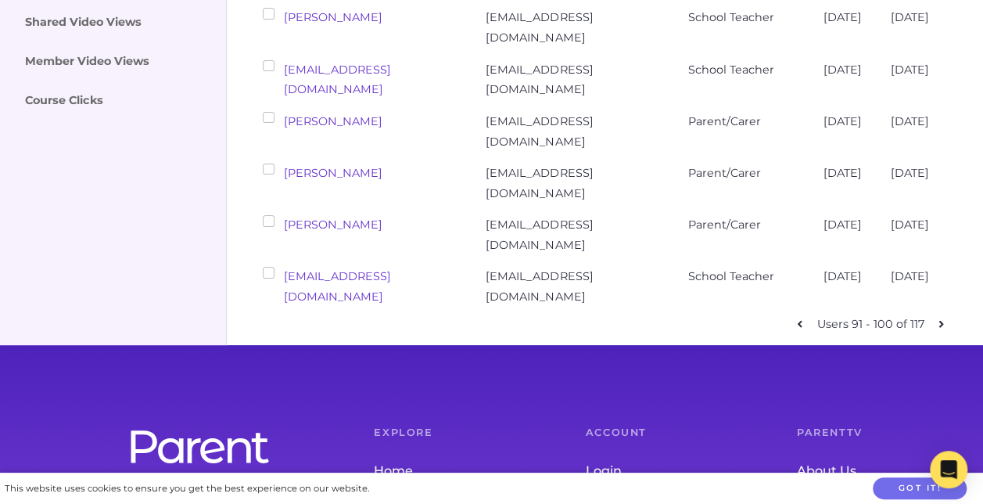
checkbox input "false"
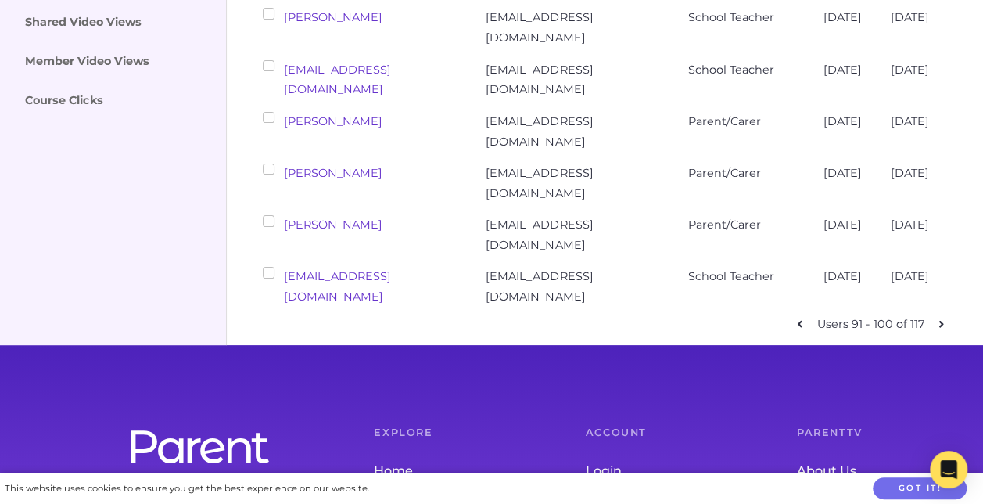
checkbox input "false"
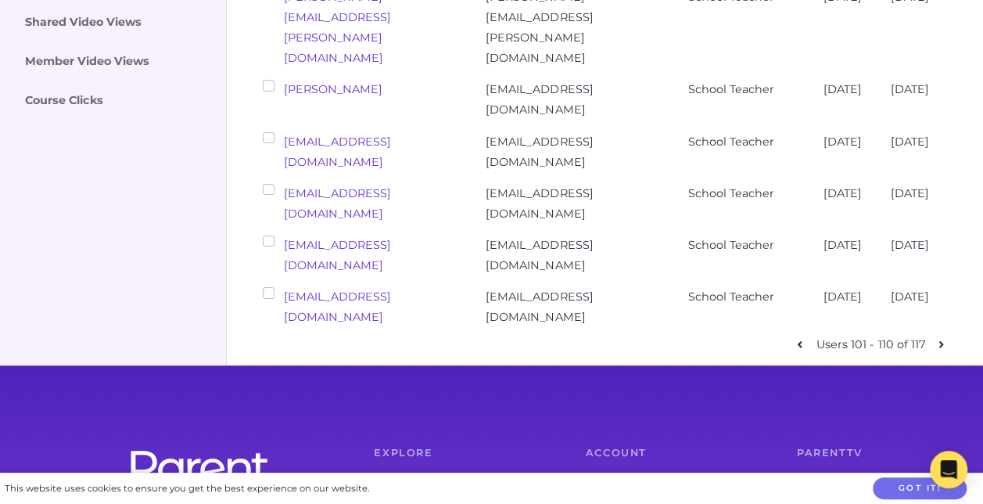
click at [941, 339] on icon at bounding box center [940, 344] width 5 height 11
checkbox input "false"
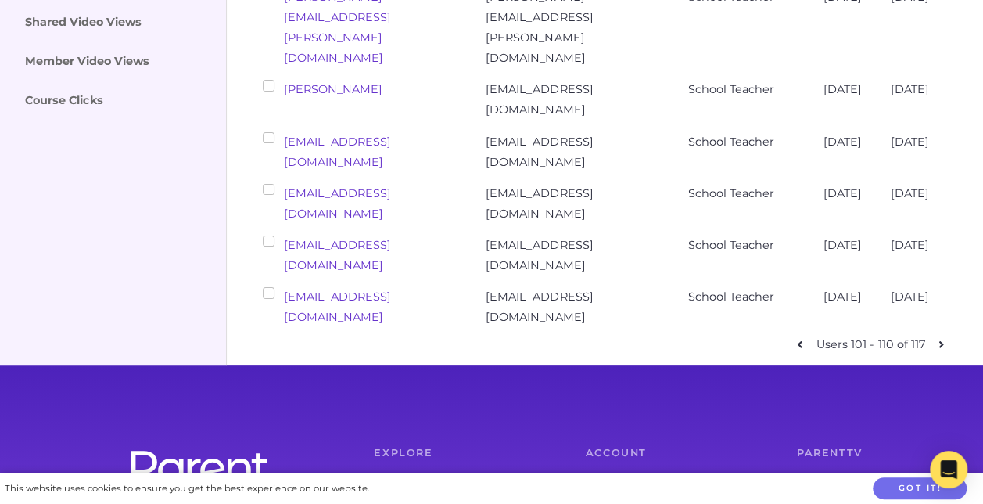
checkbox input "false"
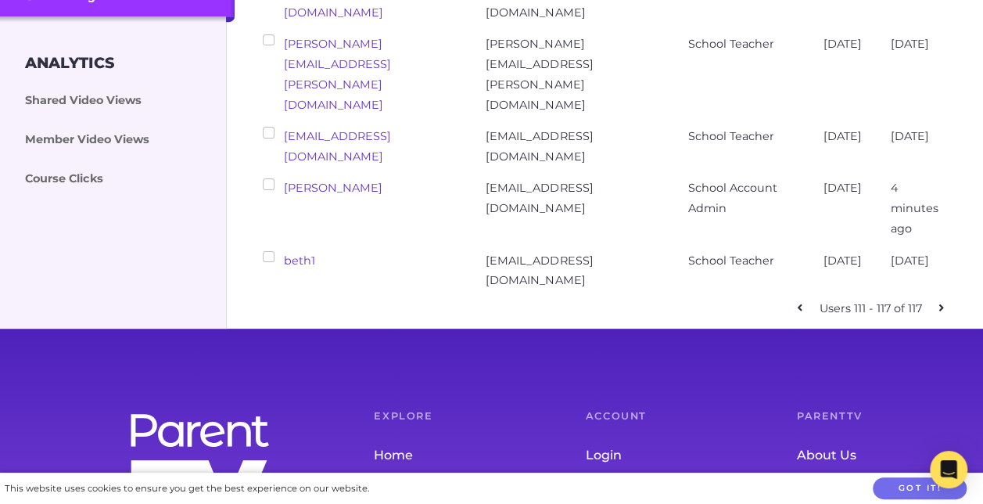
scroll to position [413, 0]
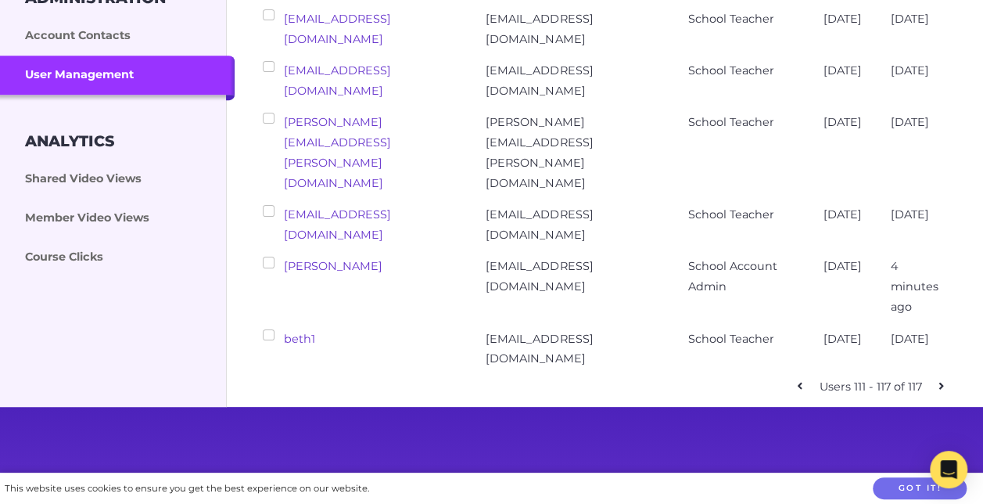
click at [271, 329] on input "checkbox" at bounding box center [268, 334] width 11 height 11
checkbox input "true"
click at [268, 205] on input "checkbox" at bounding box center [268, 210] width 11 height 11
checkbox input "true"
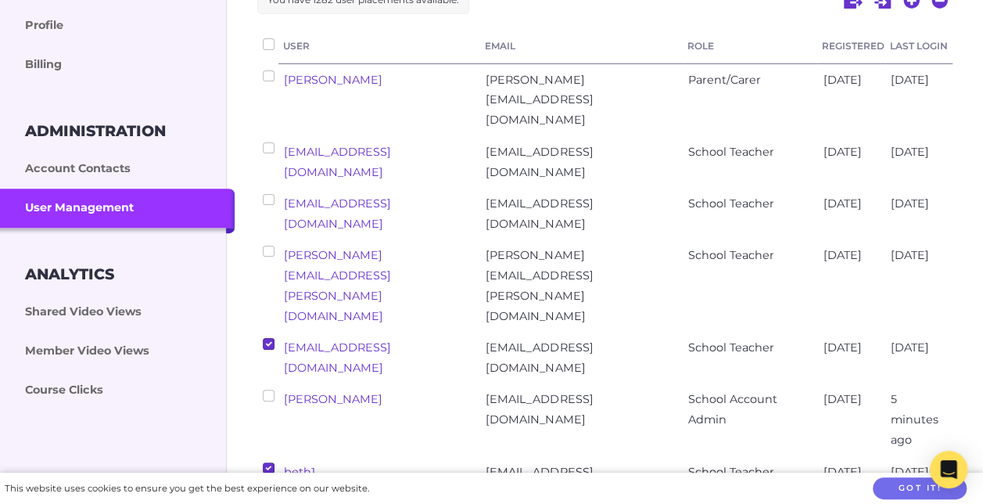
scroll to position [256, 0]
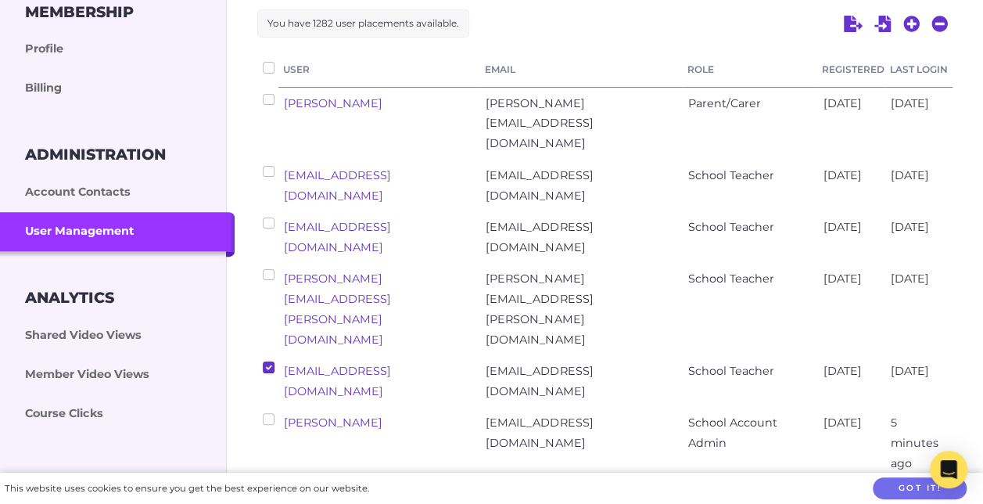
click at [266, 217] on input "checkbox" at bounding box center [268, 222] width 11 height 11
checkbox input "true"
click at [271, 166] on input "checkbox" at bounding box center [268, 171] width 11 height 11
checkbox input "true"
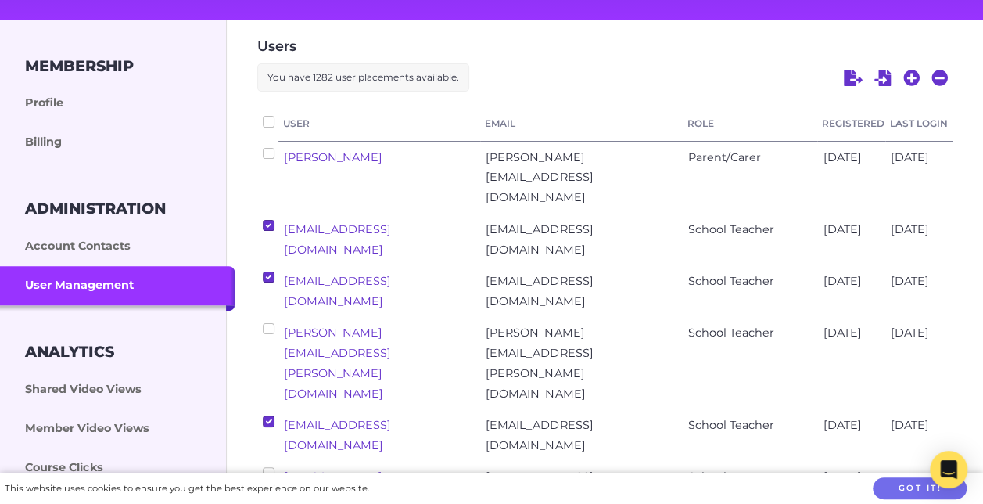
scroll to position [178, 0]
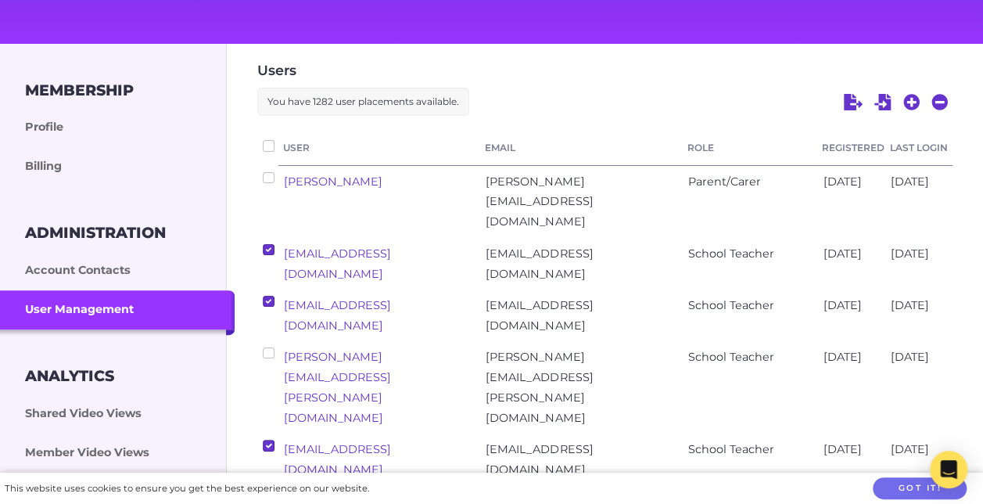
click at [268, 177] on input "checkbox" at bounding box center [268, 177] width 11 height 11
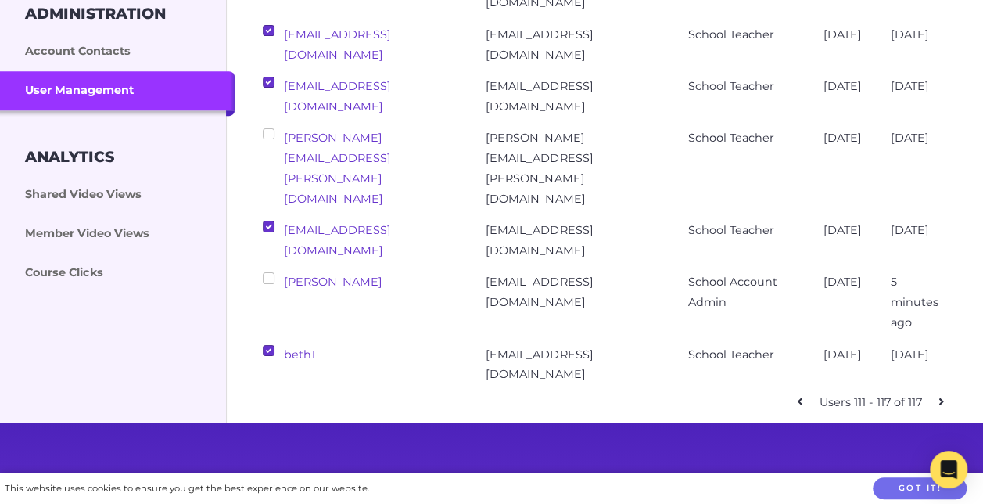
scroll to position [413, 0]
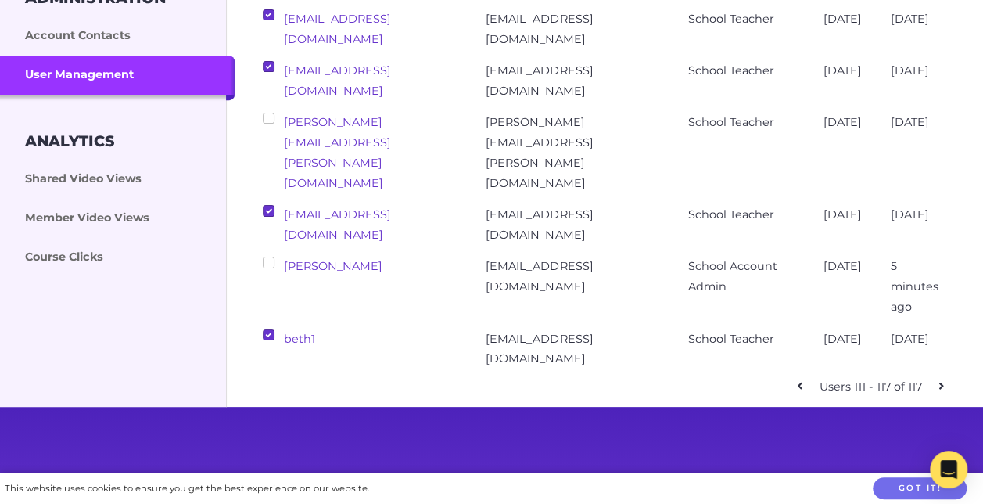
click at [800, 382] on icon at bounding box center [799, 385] width 5 height 7
checkbox input "false"
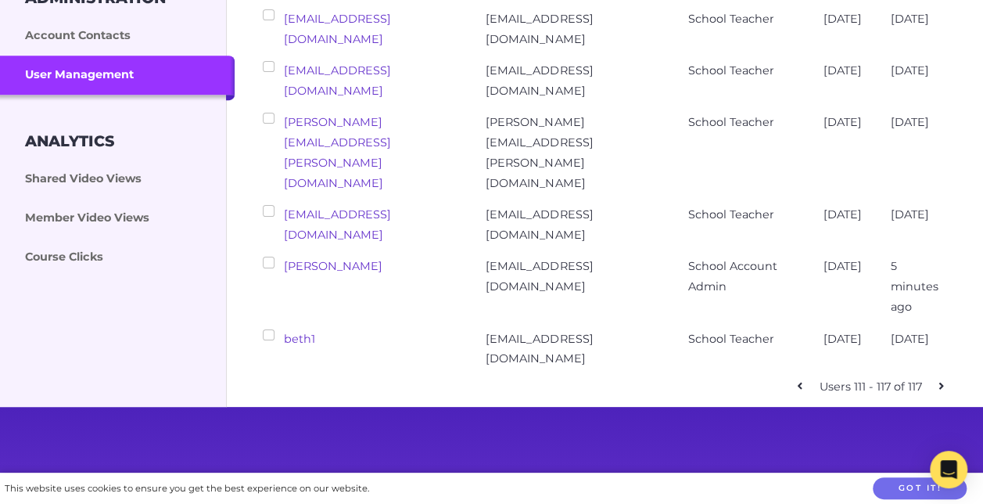
checkbox input "false"
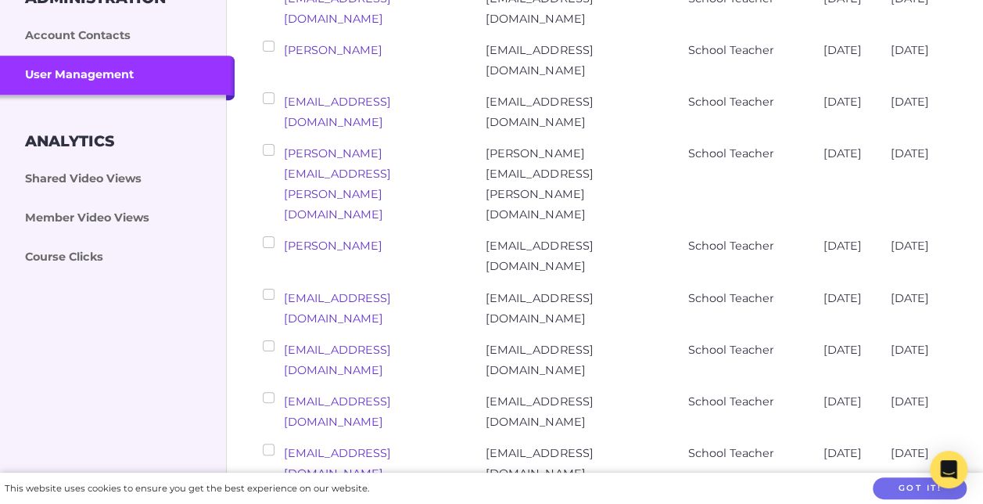
scroll to position [569, 0]
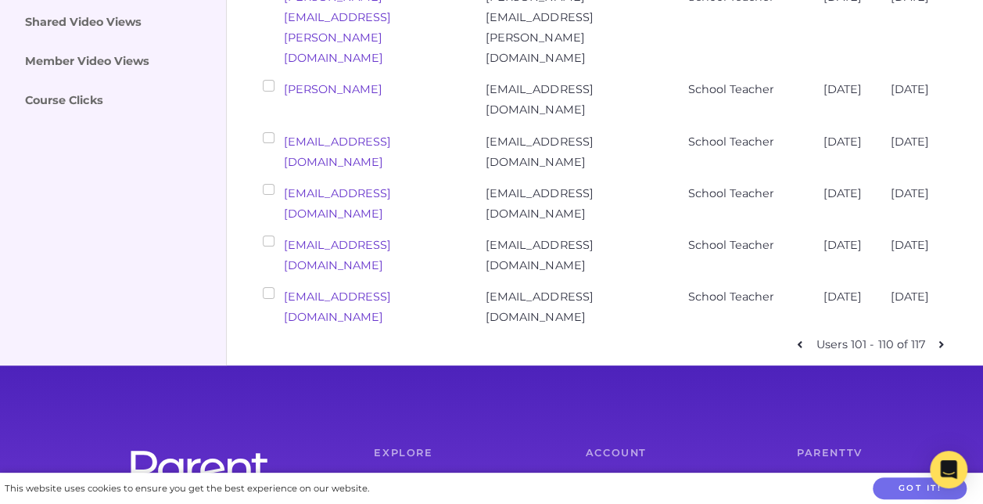
click at [272, 287] on input "checkbox" at bounding box center [268, 292] width 11 height 11
checkbox input "true"
click at [269, 235] on input "checkbox" at bounding box center [268, 240] width 11 height 11
checkbox input "true"
click at [270, 184] on input "checkbox" at bounding box center [268, 189] width 11 height 11
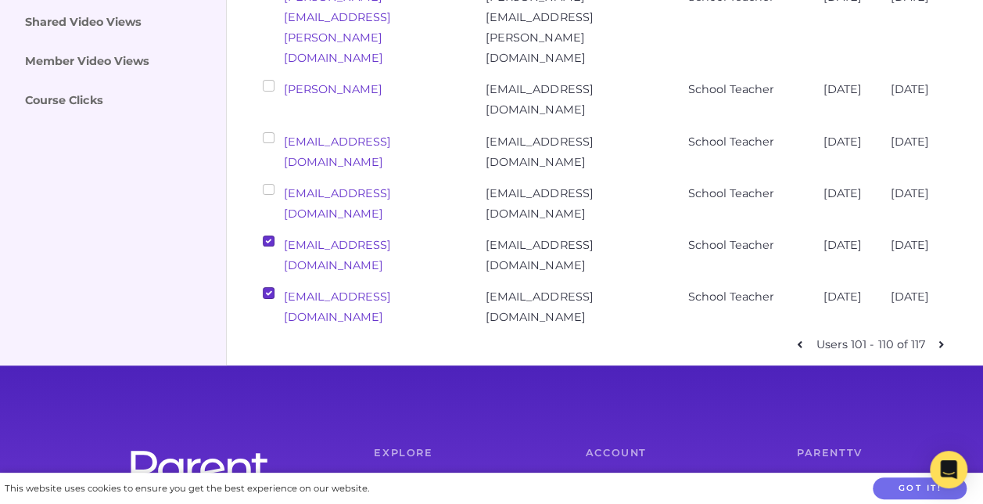
checkbox input "true"
click at [274, 132] on input "checkbox" at bounding box center [268, 137] width 11 height 11
checkbox input "true"
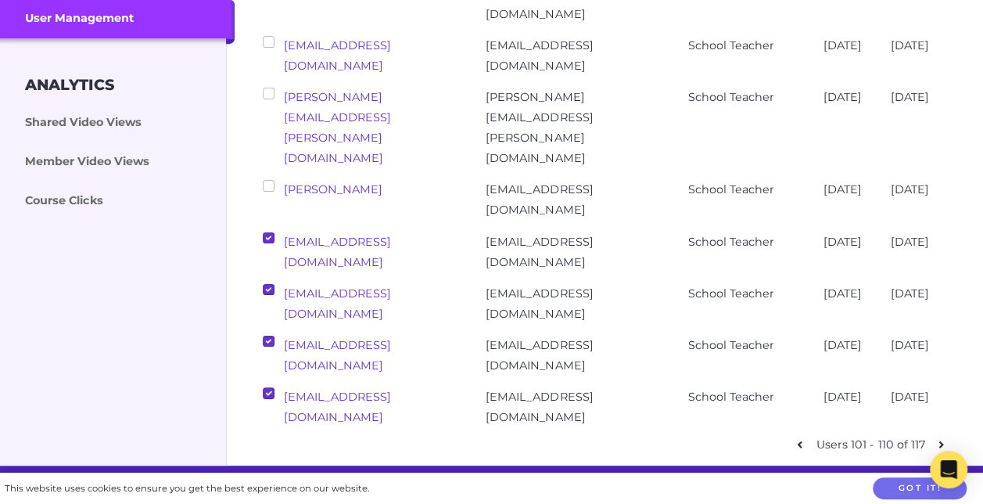
scroll to position [413, 0]
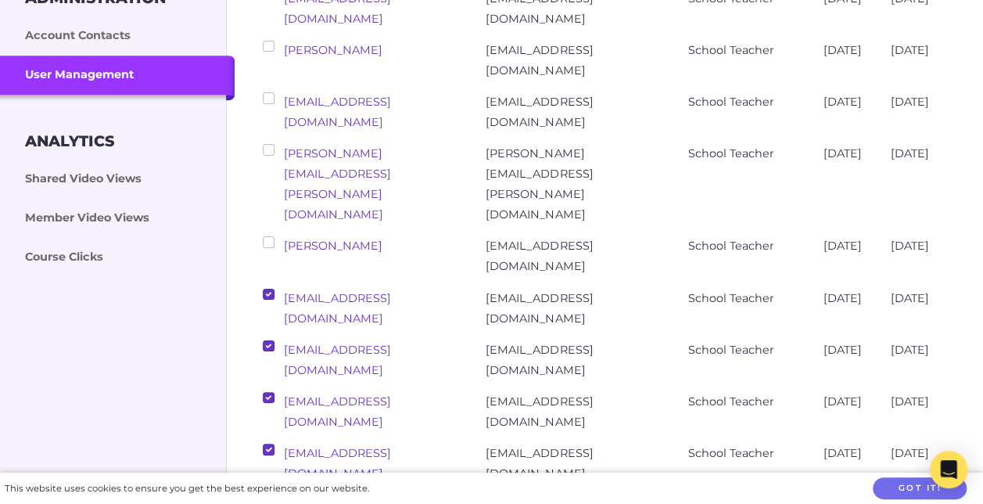
click at [268, 236] on input "checkbox" at bounding box center [268, 241] width 11 height 11
checkbox input "true"
click at [274, 148] on input "checkbox" at bounding box center [268, 149] width 11 height 11
checkbox input "true"
click at [272, 97] on input "checkbox" at bounding box center [268, 97] width 11 height 11
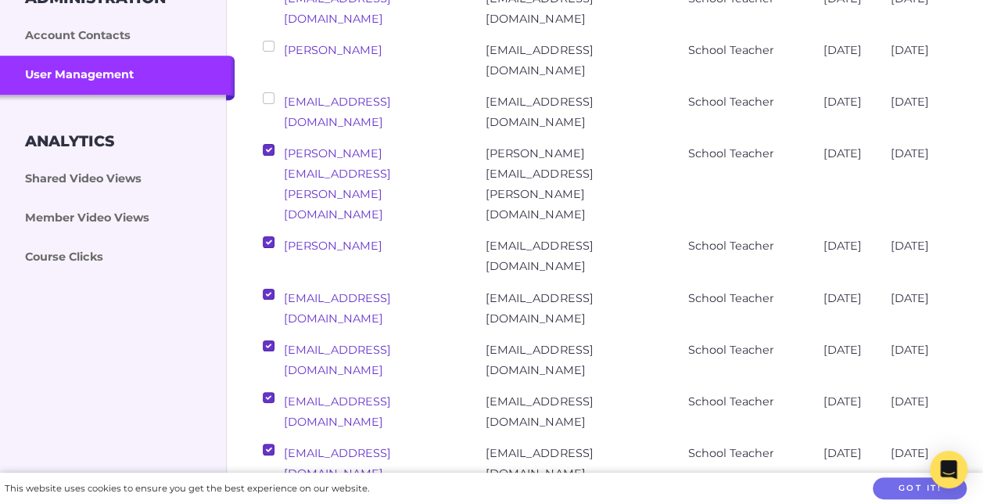
checkbox input "true"
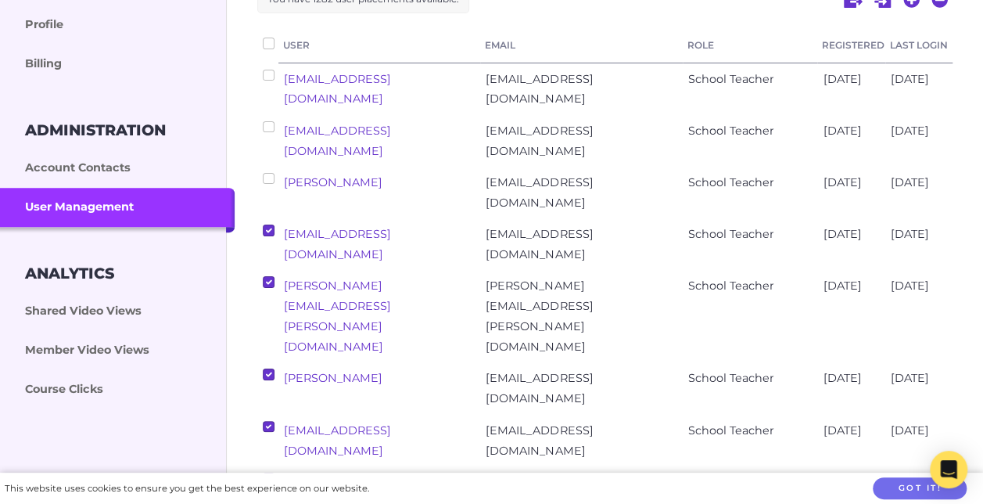
scroll to position [256, 0]
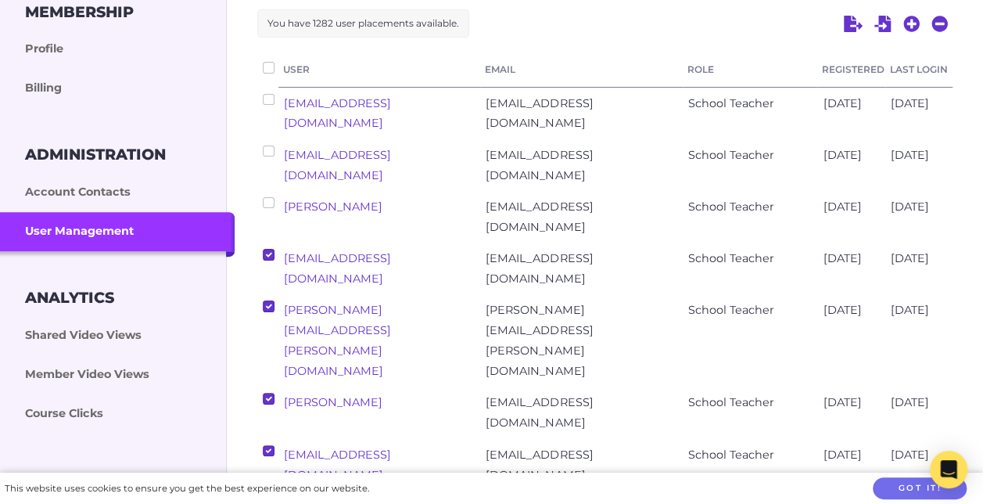
click at [270, 202] on input "checkbox" at bounding box center [268, 202] width 11 height 11
checkbox input "true"
click at [265, 145] on input "checkbox" at bounding box center [268, 150] width 11 height 11
checkbox input "true"
click at [267, 99] on input "checkbox" at bounding box center [268, 99] width 11 height 11
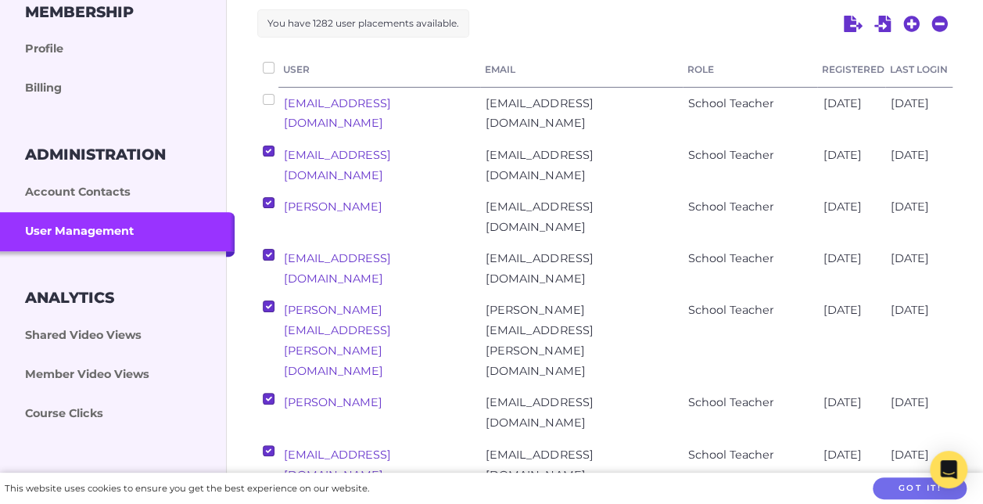
checkbox input "true"
click at [271, 64] on input "checkbox" at bounding box center [268, 67] width 11 height 11
checkbox input "false"
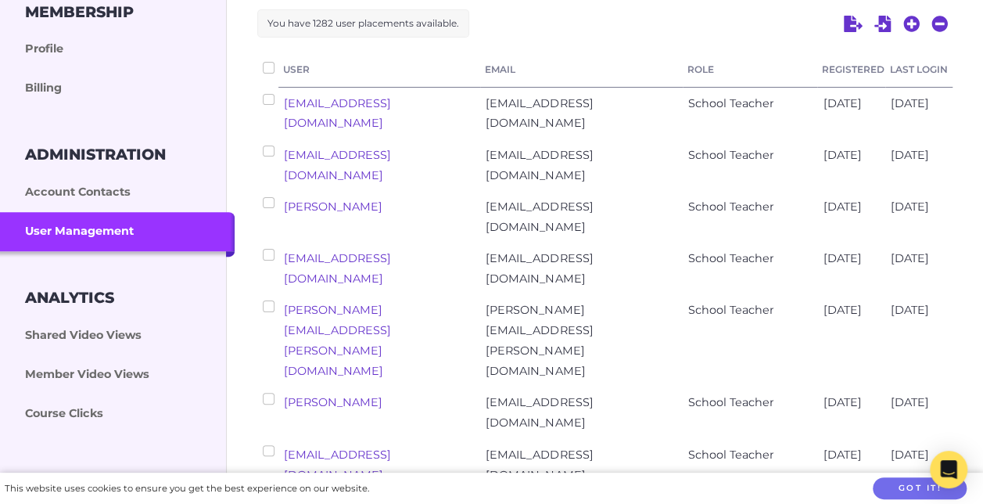
checkbox input "false"
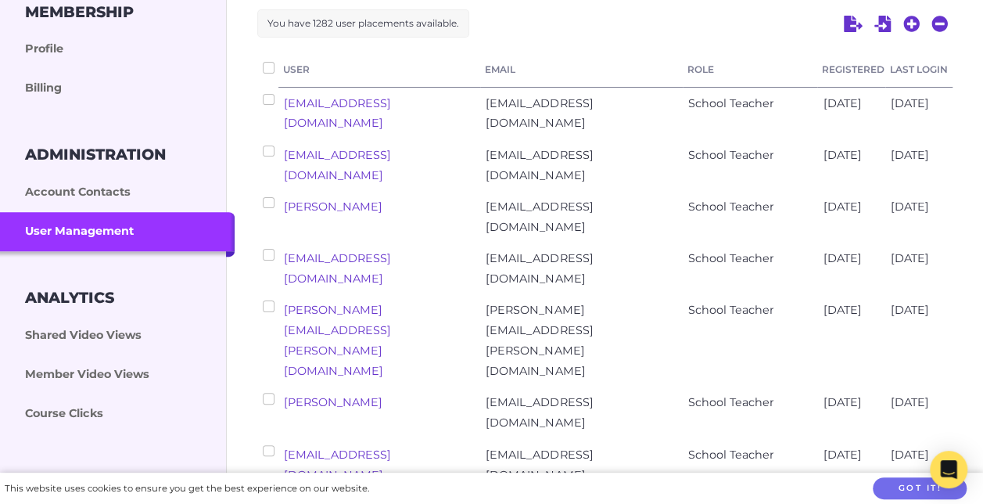
checkbox input "false"
click at [265, 95] on input "checkbox" at bounding box center [268, 99] width 11 height 11
checkbox input "true"
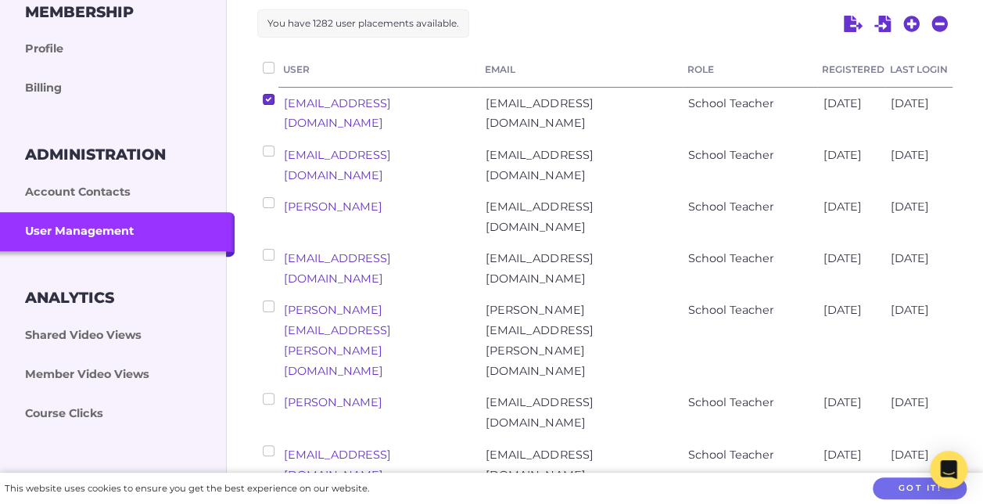
click at [268, 156] on input "checkbox" at bounding box center [268, 150] width 11 height 11
checkbox input "true"
drag, startPoint x: 268, startPoint y: 202, endPoint x: 268, endPoint y: 239, distance: 37.5
click at [268, 206] on input "checkbox" at bounding box center [268, 202] width 11 height 11
checkbox input "true"
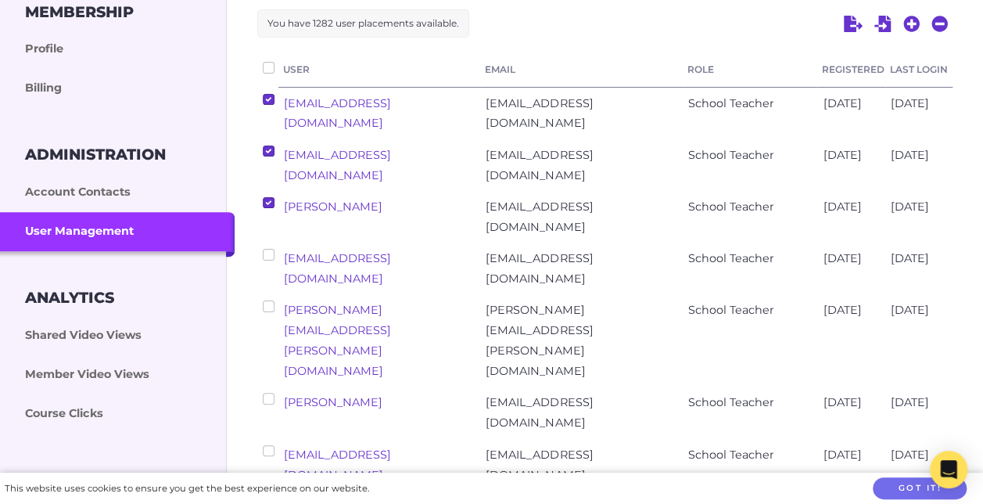
click at [269, 253] on input "checkbox" at bounding box center [268, 254] width 11 height 11
checkbox input "true"
click at [271, 302] on input "checkbox" at bounding box center [268, 305] width 11 height 11
checkbox input "true"
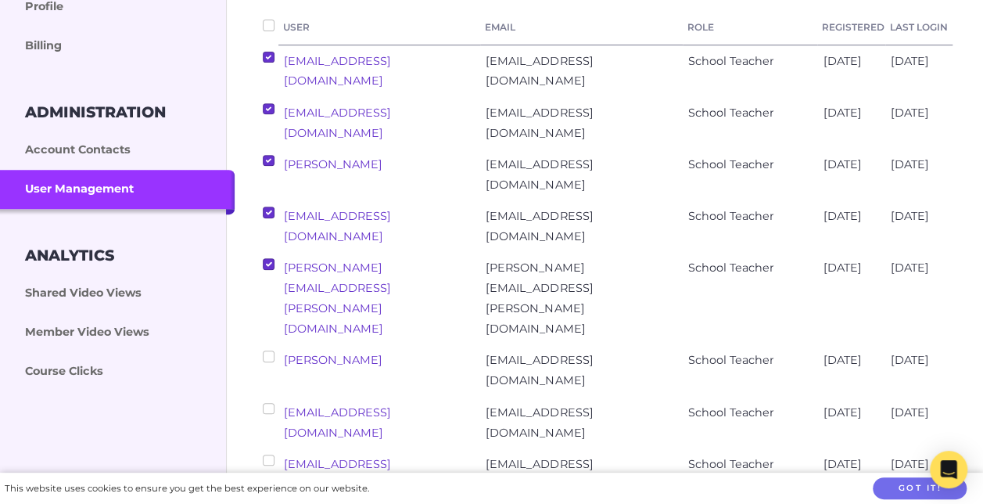
scroll to position [335, 0]
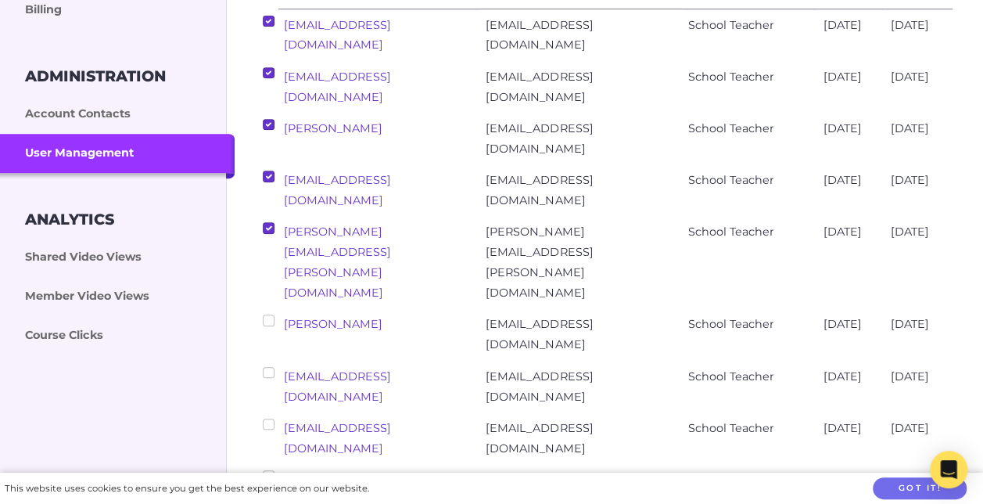
click at [266, 314] on input "checkbox" at bounding box center [268, 319] width 11 height 11
checkbox input "true"
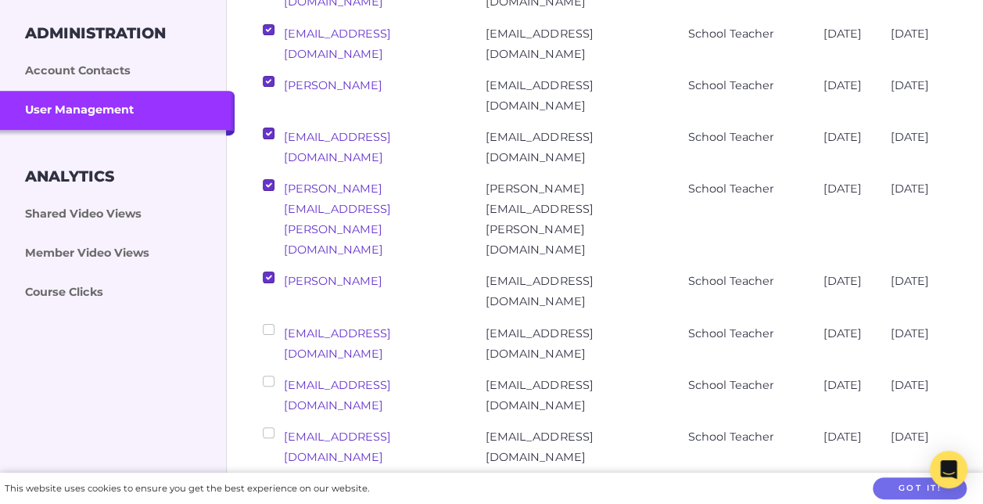
scroll to position [413, 0]
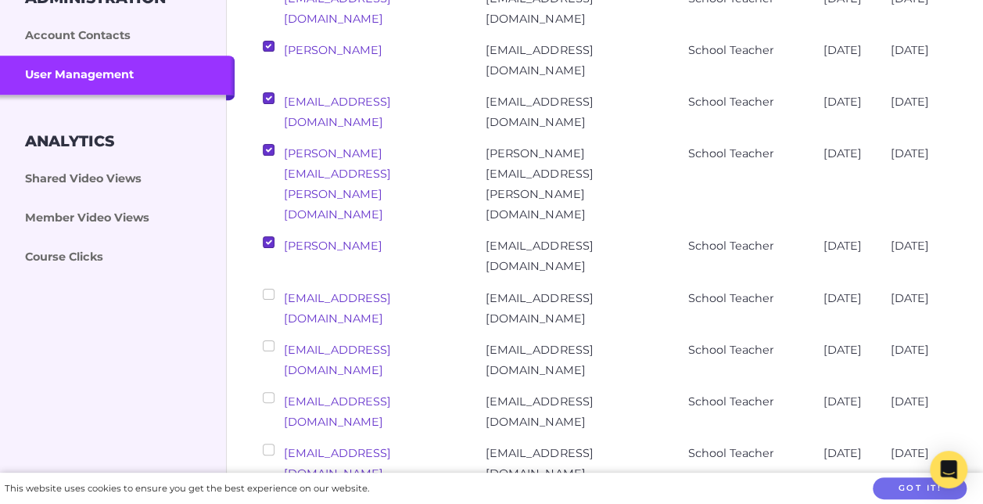
click at [266, 288] on input "checkbox" at bounding box center [268, 293] width 11 height 11
checkbox input "true"
click at [267, 340] on input "checkbox" at bounding box center [268, 345] width 11 height 11
checkbox input "true"
click at [272, 392] on input "checkbox" at bounding box center [268, 397] width 11 height 11
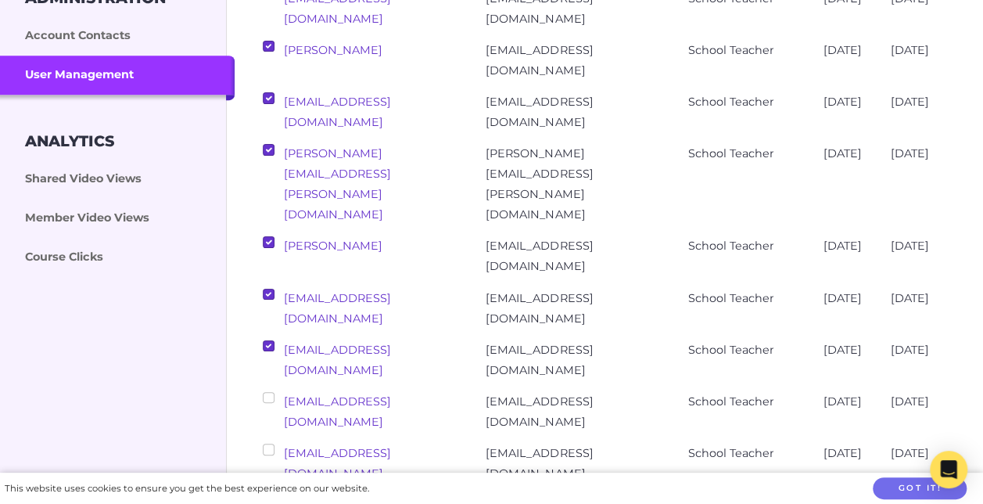
checkbox input "true"
click at [269, 443] on input "checkbox" at bounding box center [268, 448] width 11 height 11
checkbox input "true"
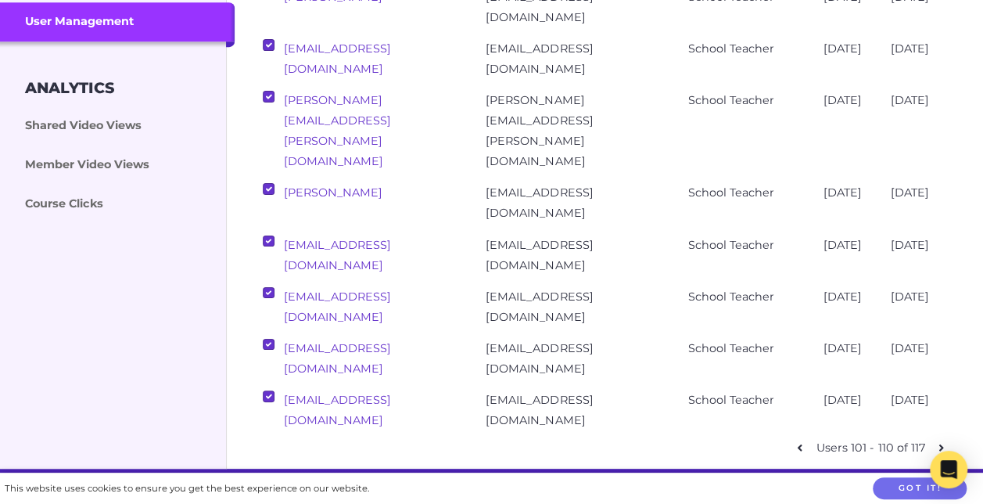
scroll to position [491, 0]
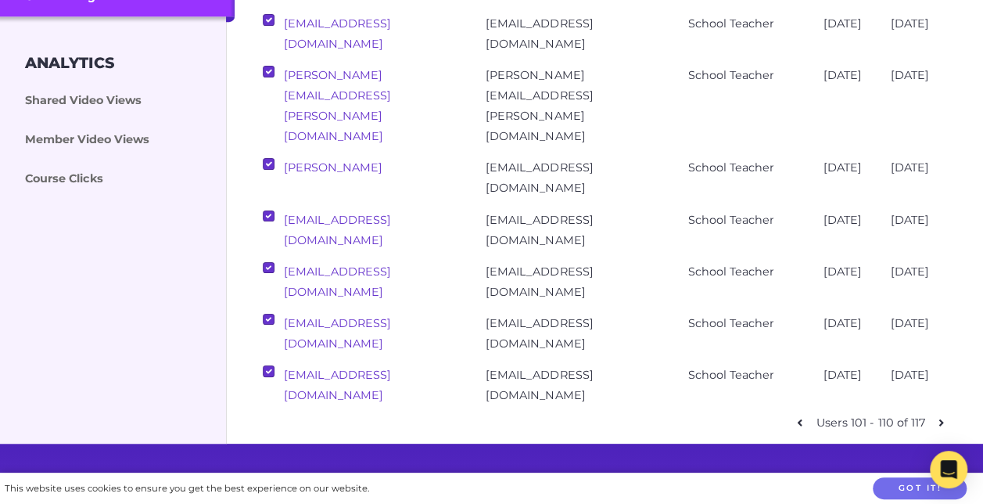
click at [937, 411] on link at bounding box center [941, 422] width 23 height 23
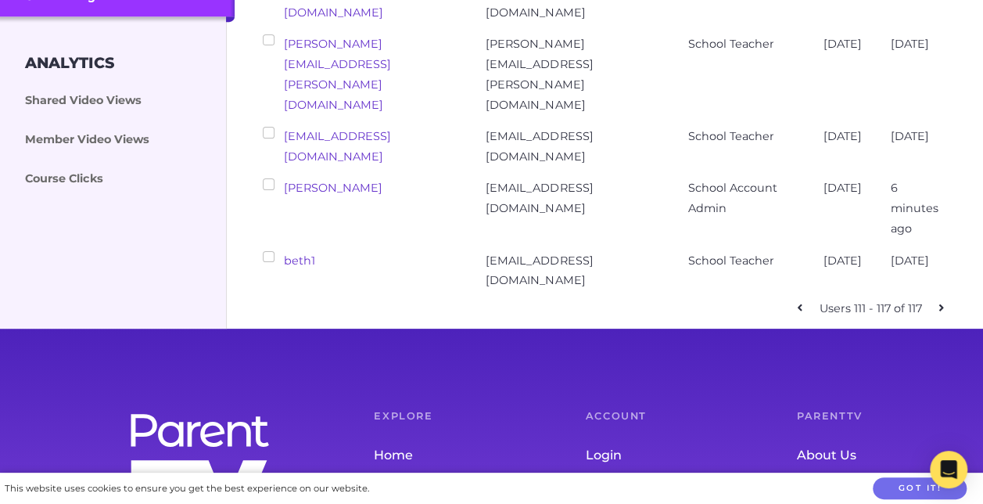
checkbox input "false"
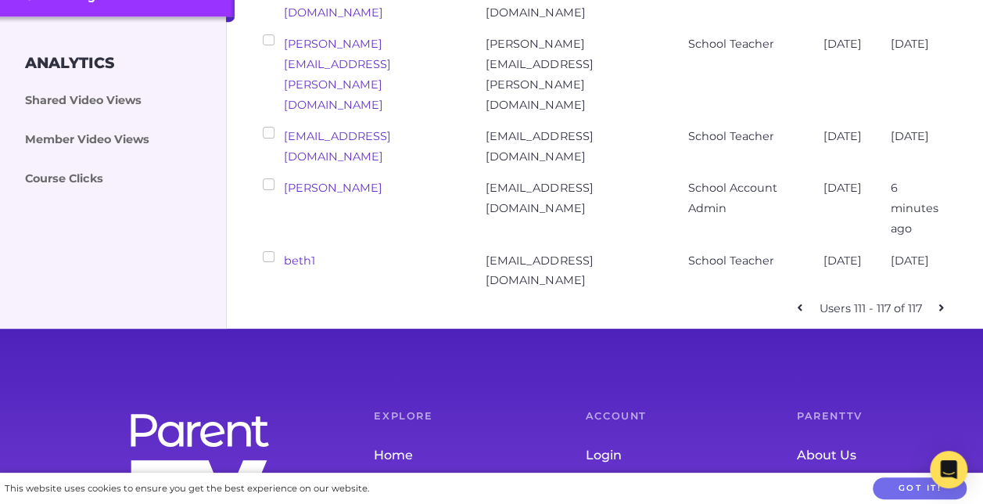
checkbox input "false"
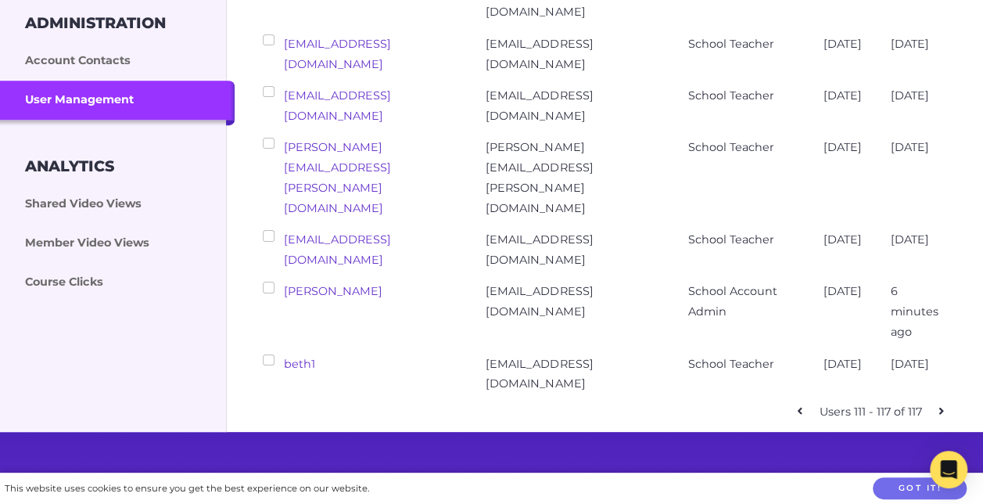
scroll to position [413, 0]
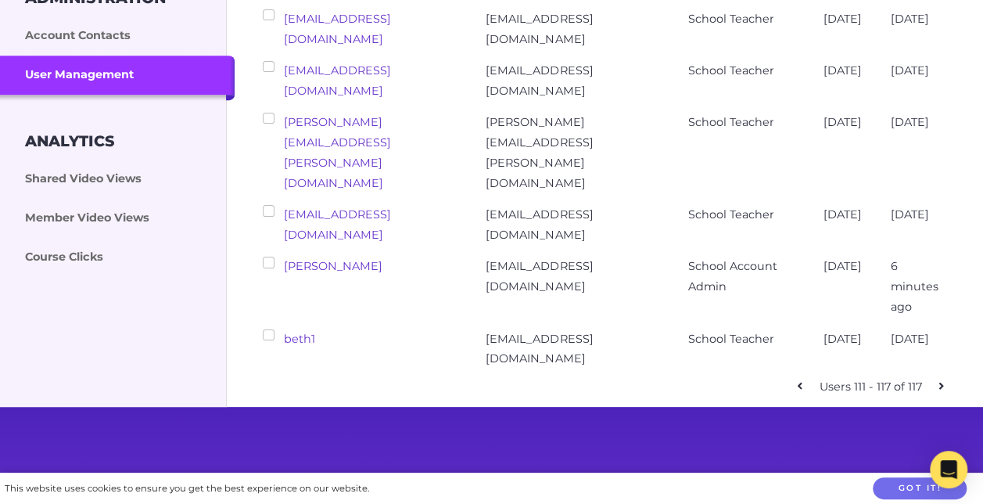
click at [267, 329] on input "checkbox" at bounding box center [268, 334] width 11 height 11
checkbox input "true"
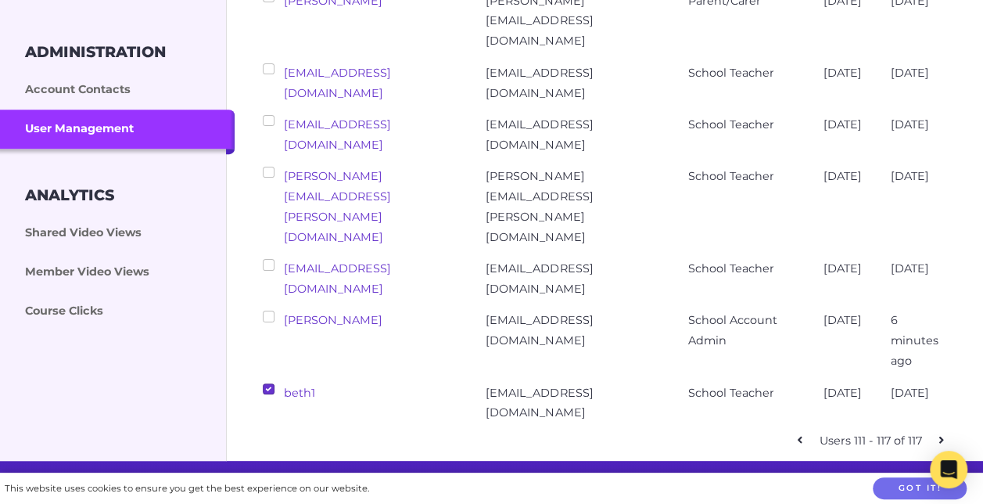
scroll to position [335, 0]
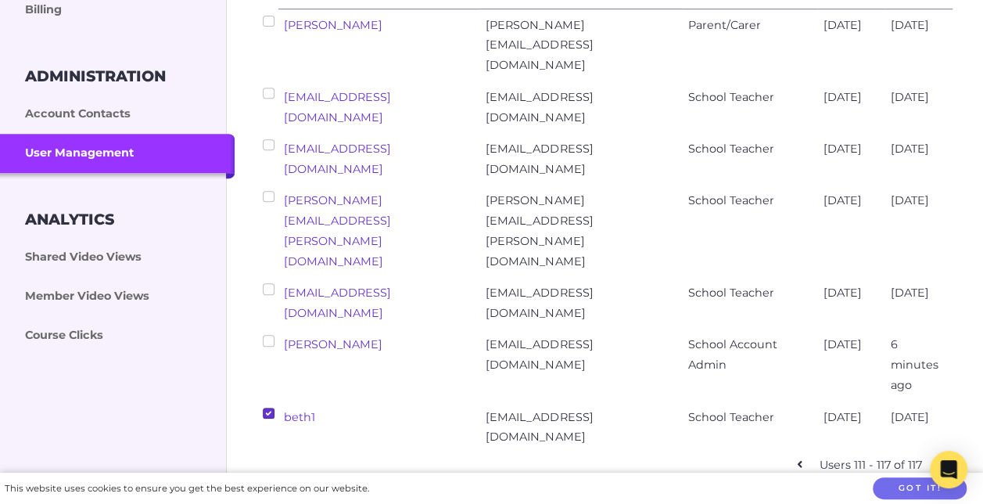
click at [266, 283] on input "checkbox" at bounding box center [268, 288] width 11 height 11
checkbox input "true"
click at [267, 139] on input "checkbox" at bounding box center [268, 144] width 11 height 11
checkbox input "true"
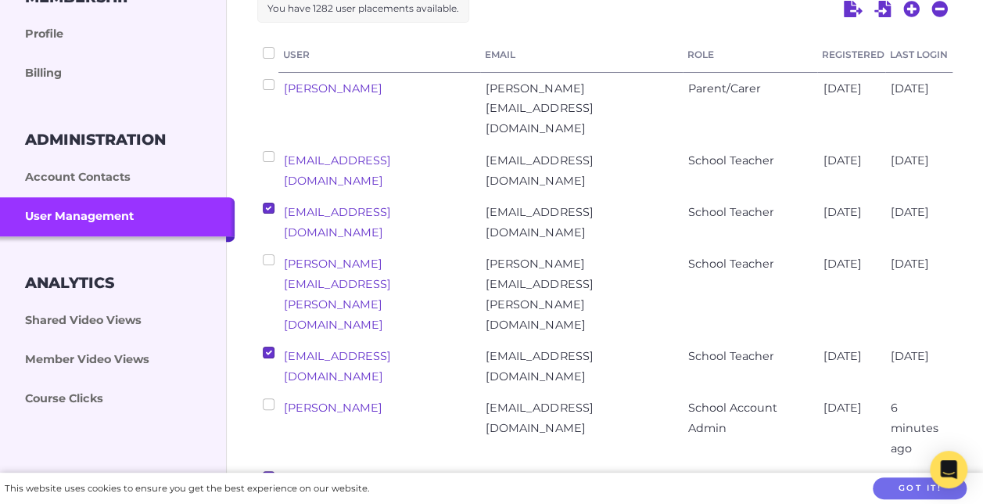
scroll to position [178, 0]
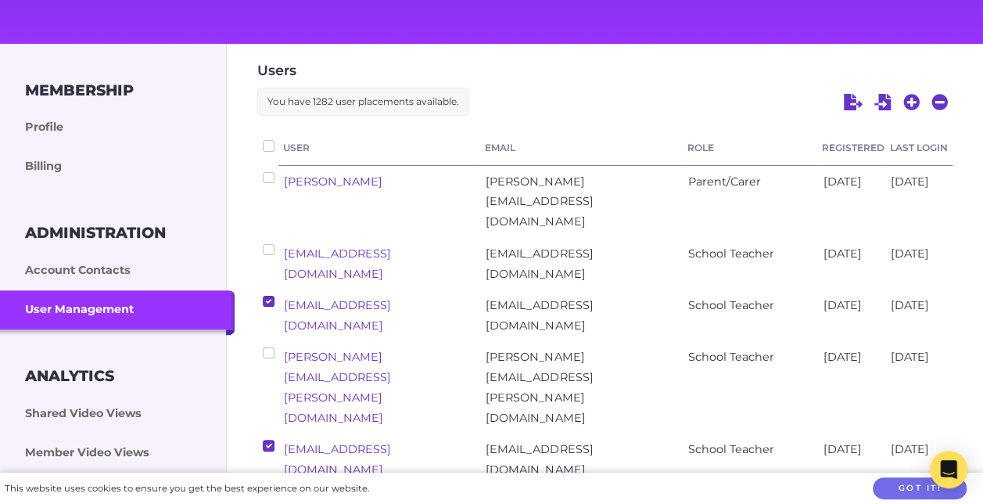
click at [270, 244] on input "checkbox" at bounding box center [268, 249] width 11 height 11
checkbox input "true"
click at [269, 178] on input "checkbox" at bounding box center [268, 177] width 11 height 11
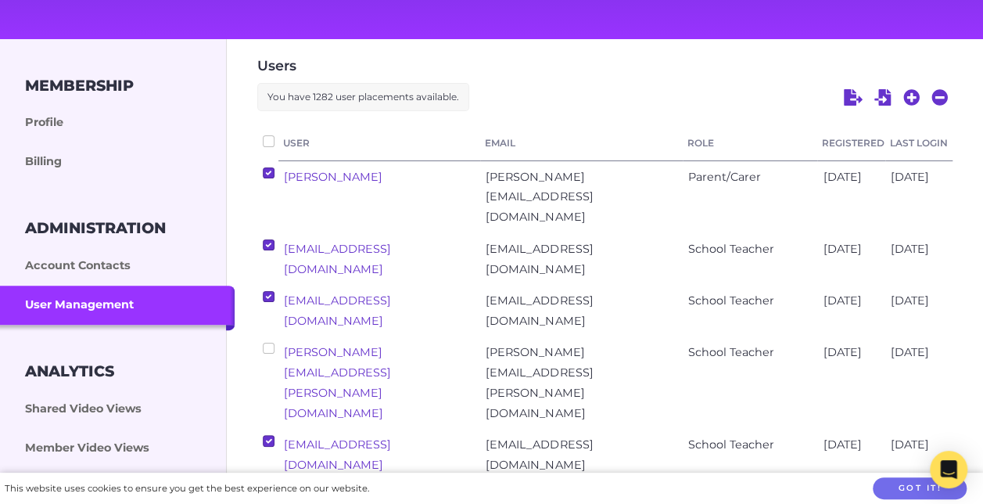
scroll to position [335, 0]
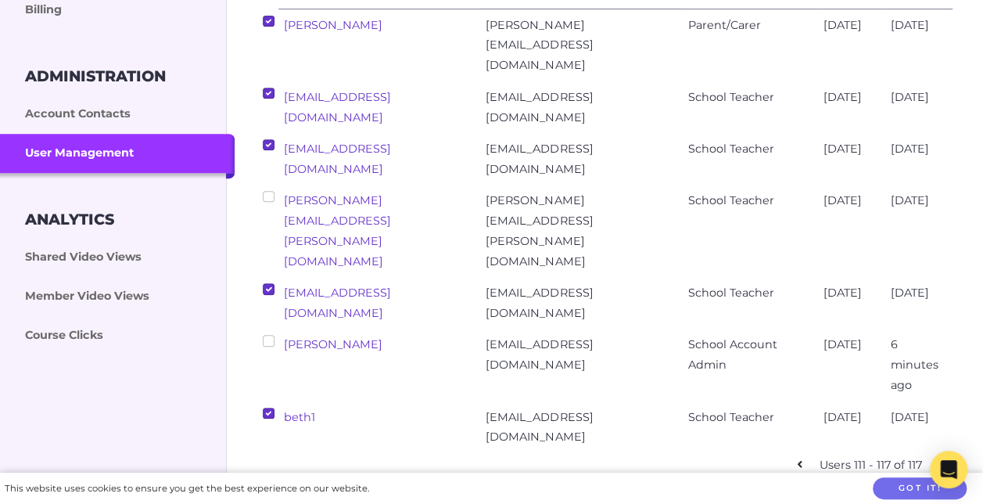
click at [800, 458] on icon at bounding box center [799, 463] width 5 height 11
checkbox input "false"
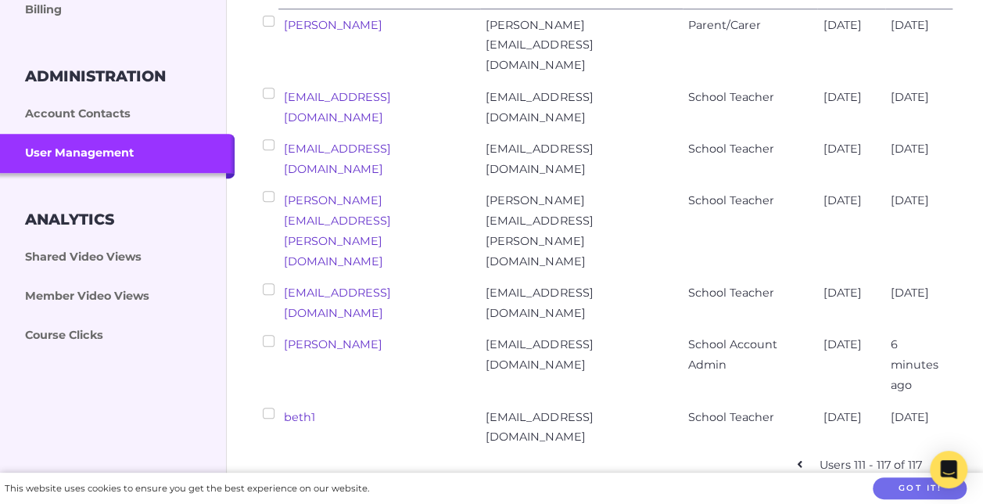
checkbox input "false"
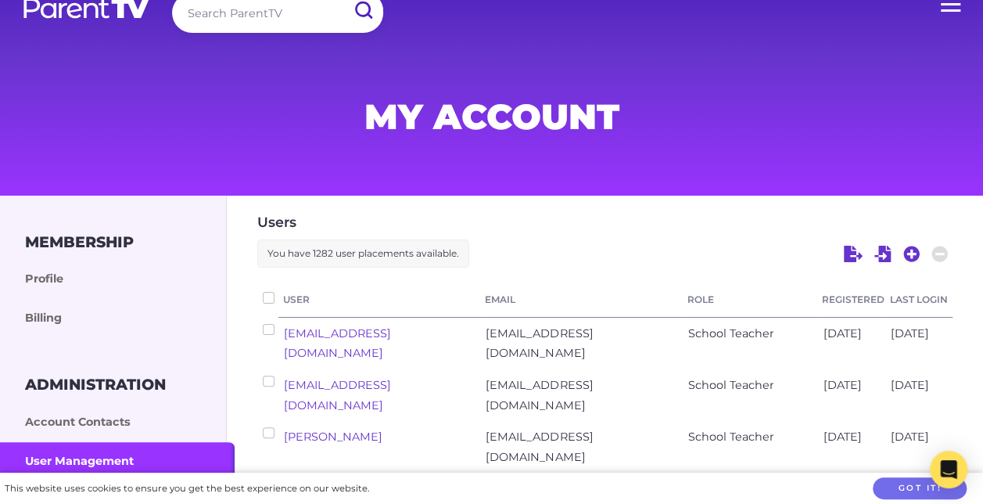
scroll to position [22, 0]
